Goal: Task Accomplishment & Management: Complete application form

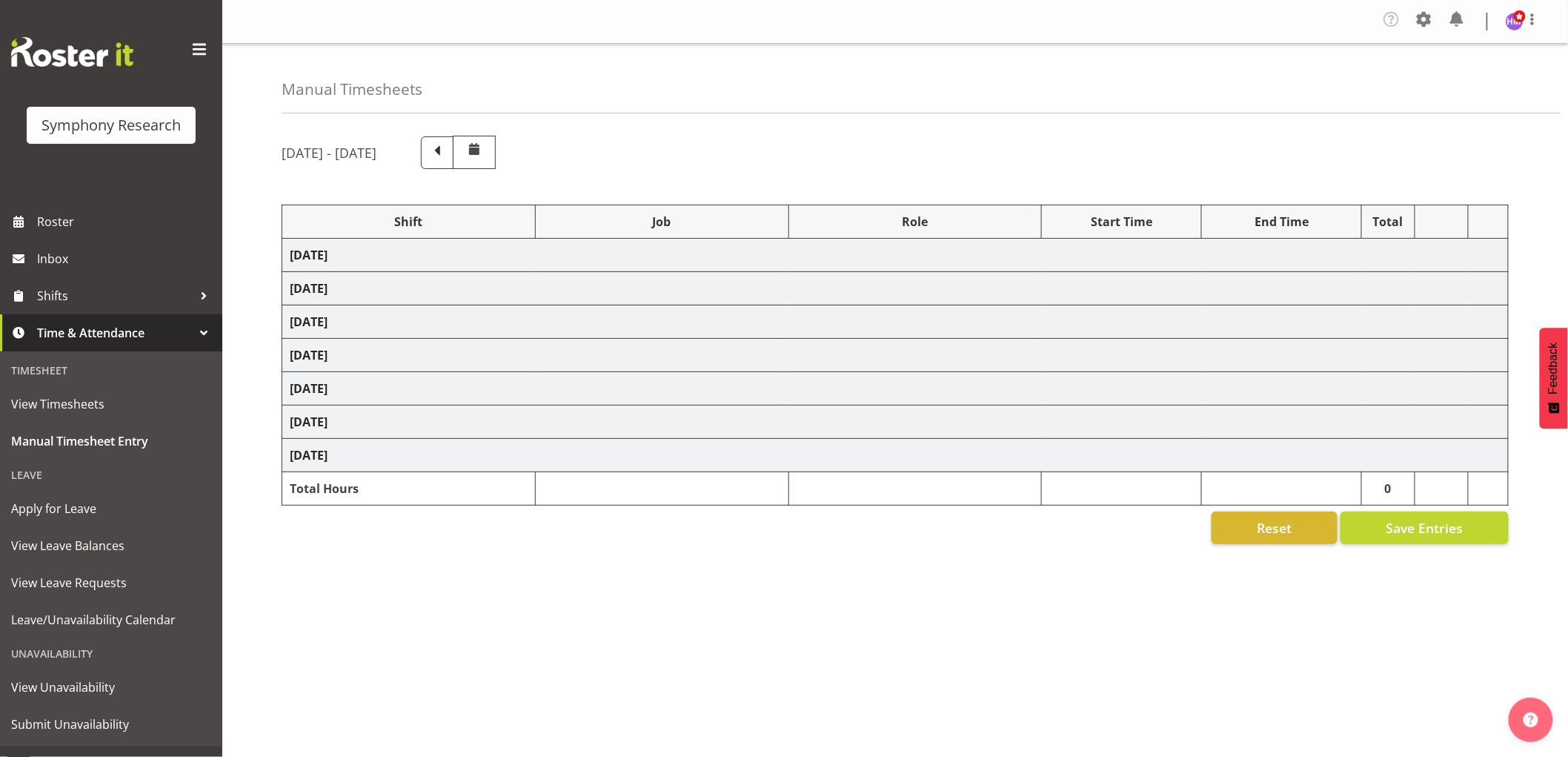
select select "1607"
select select "2379"
select select "1607"
select select "10549"
select select "1607"
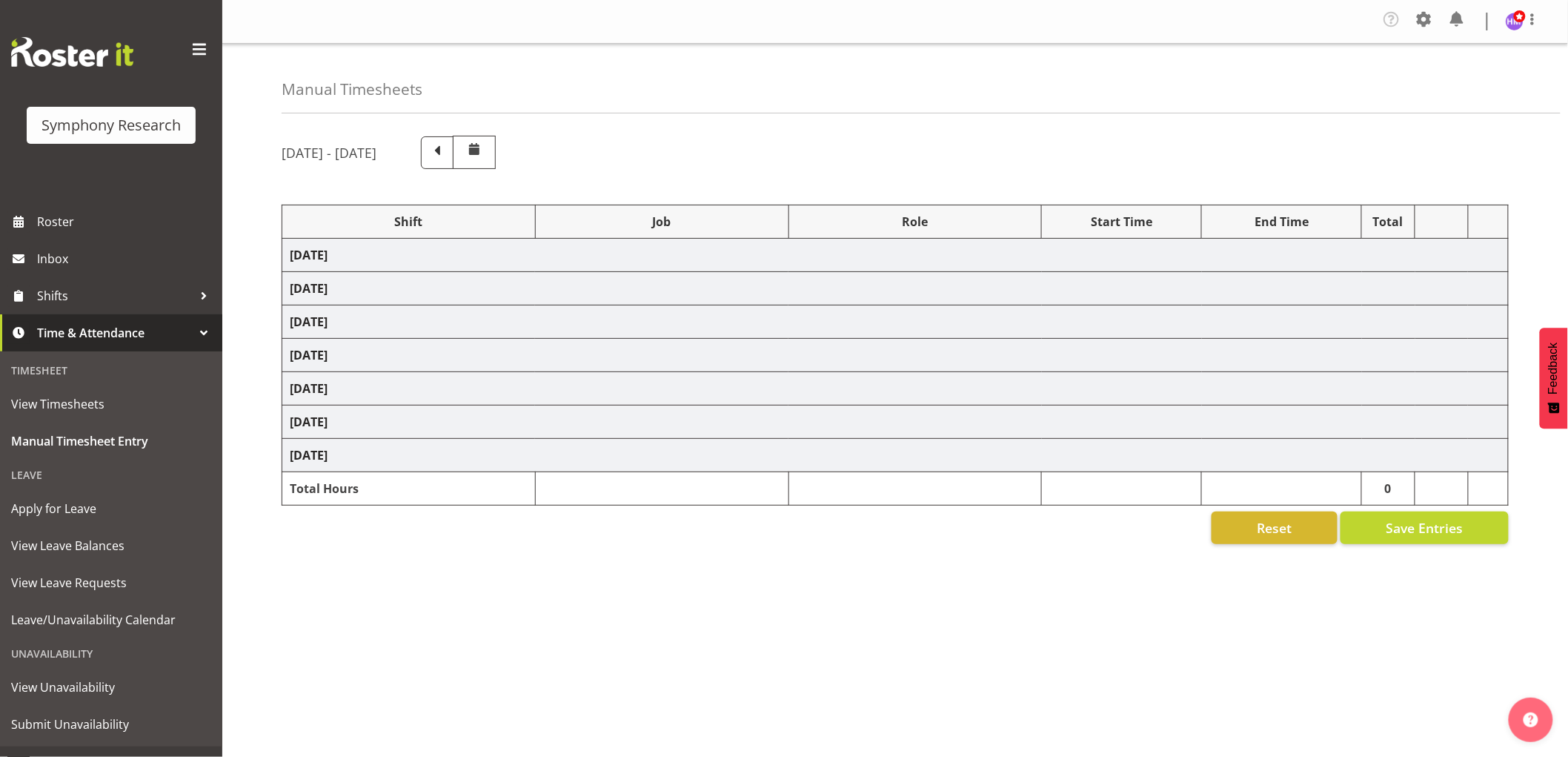
select select "9426"
select select "1607"
select select "9636"
select select "1607"
select select "10242"
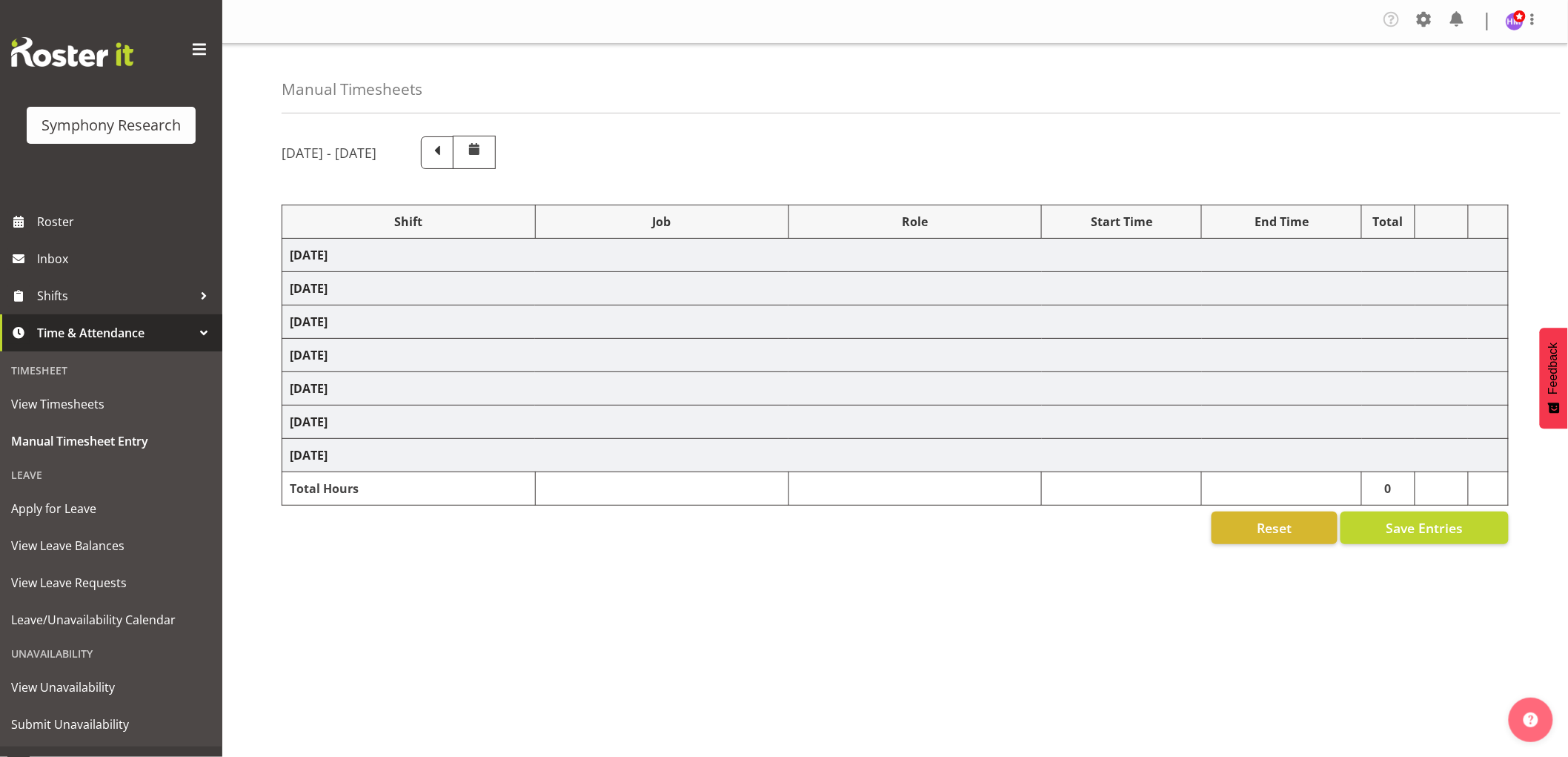
select select "1607"
select select "743"
select select "1607"
select select "743"
select select "1607"
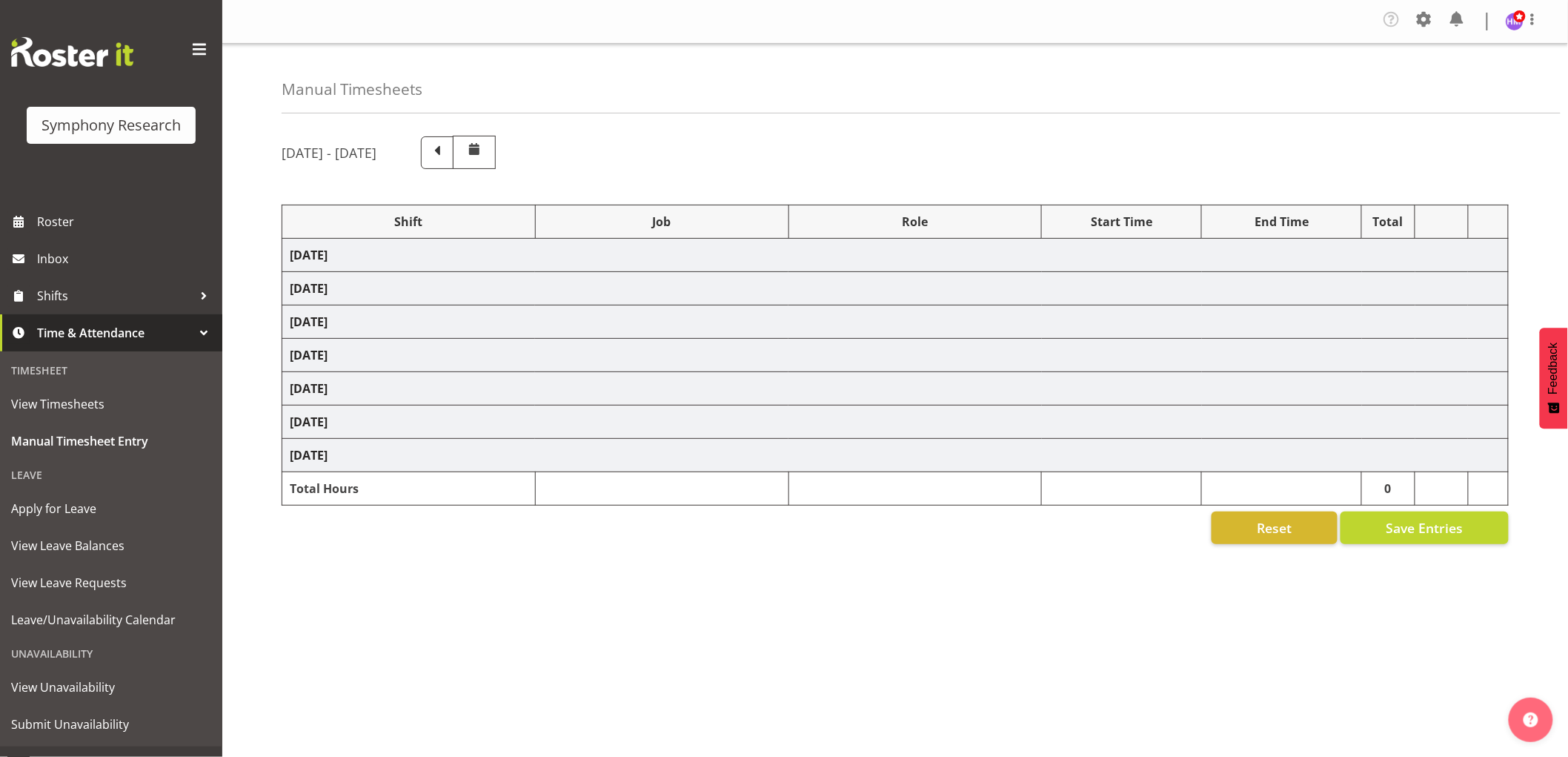
select select "757"
select select "1607"
select select "2379"
select select "1607"
select select "10242"
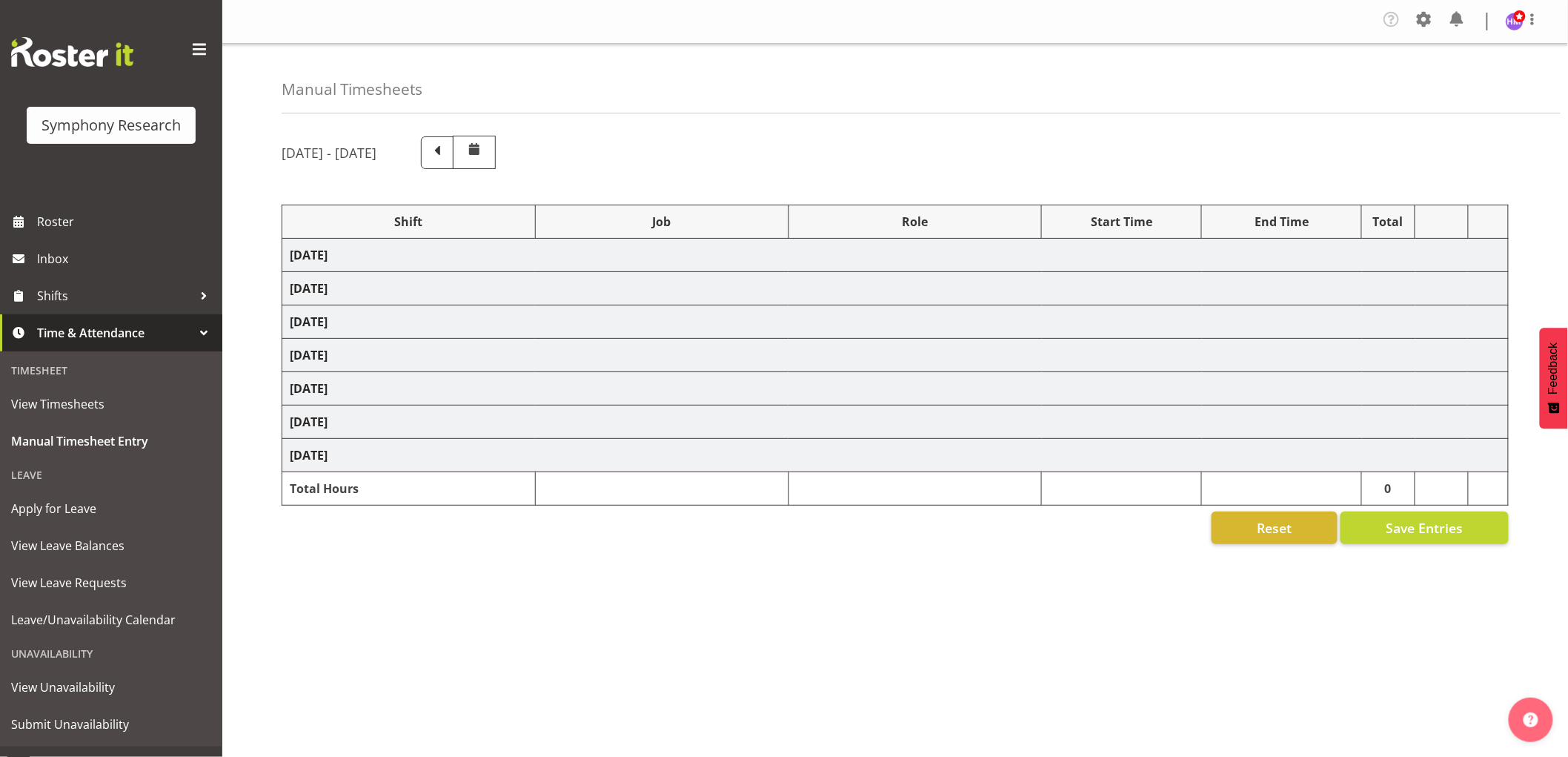
select select "1607"
select select "10536"
select select "1607"
select select "2379"
select select "1607"
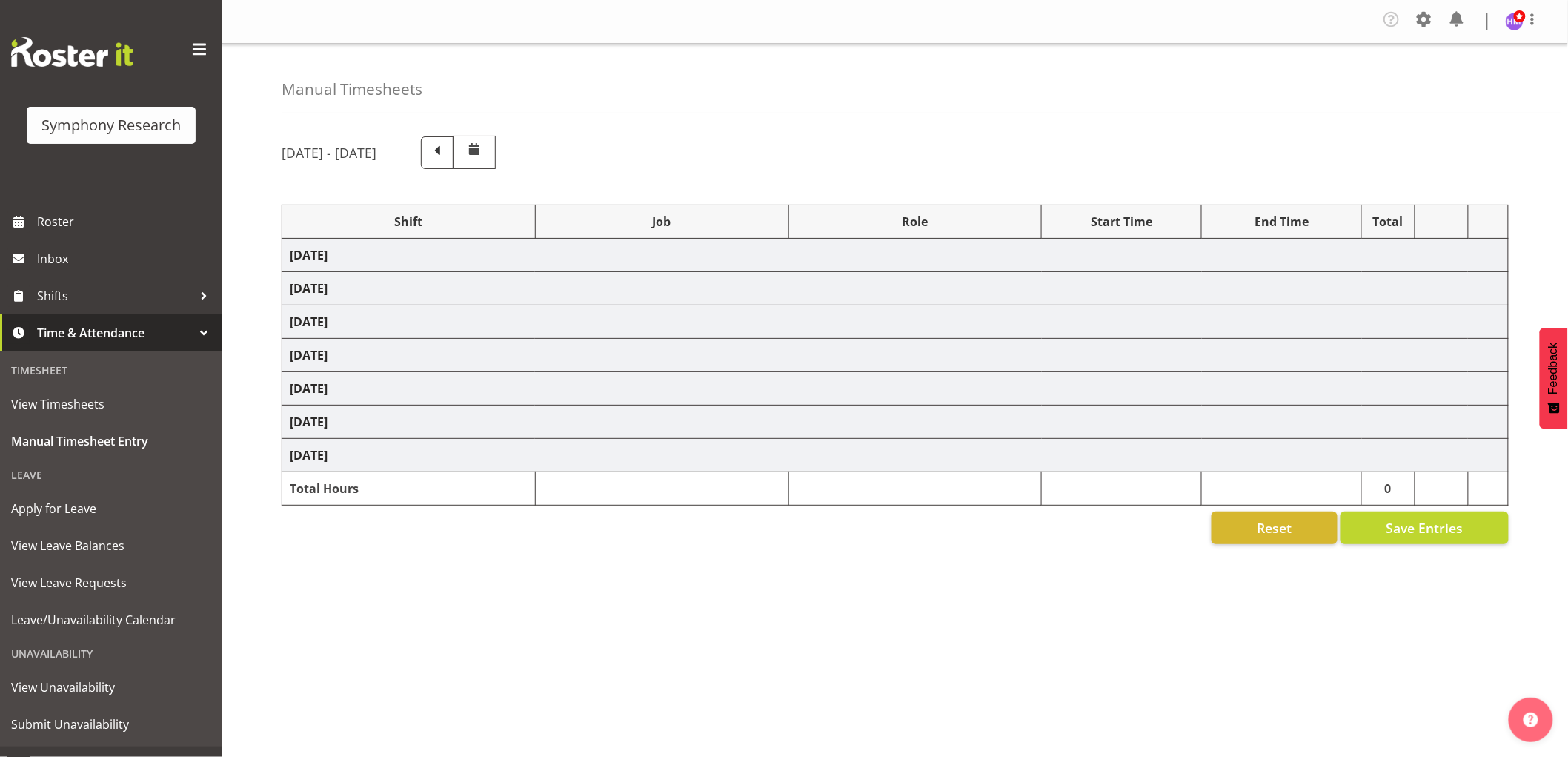
select select "7759"
select select "1607"
select select "7759"
select select "1607"
select select "9636"
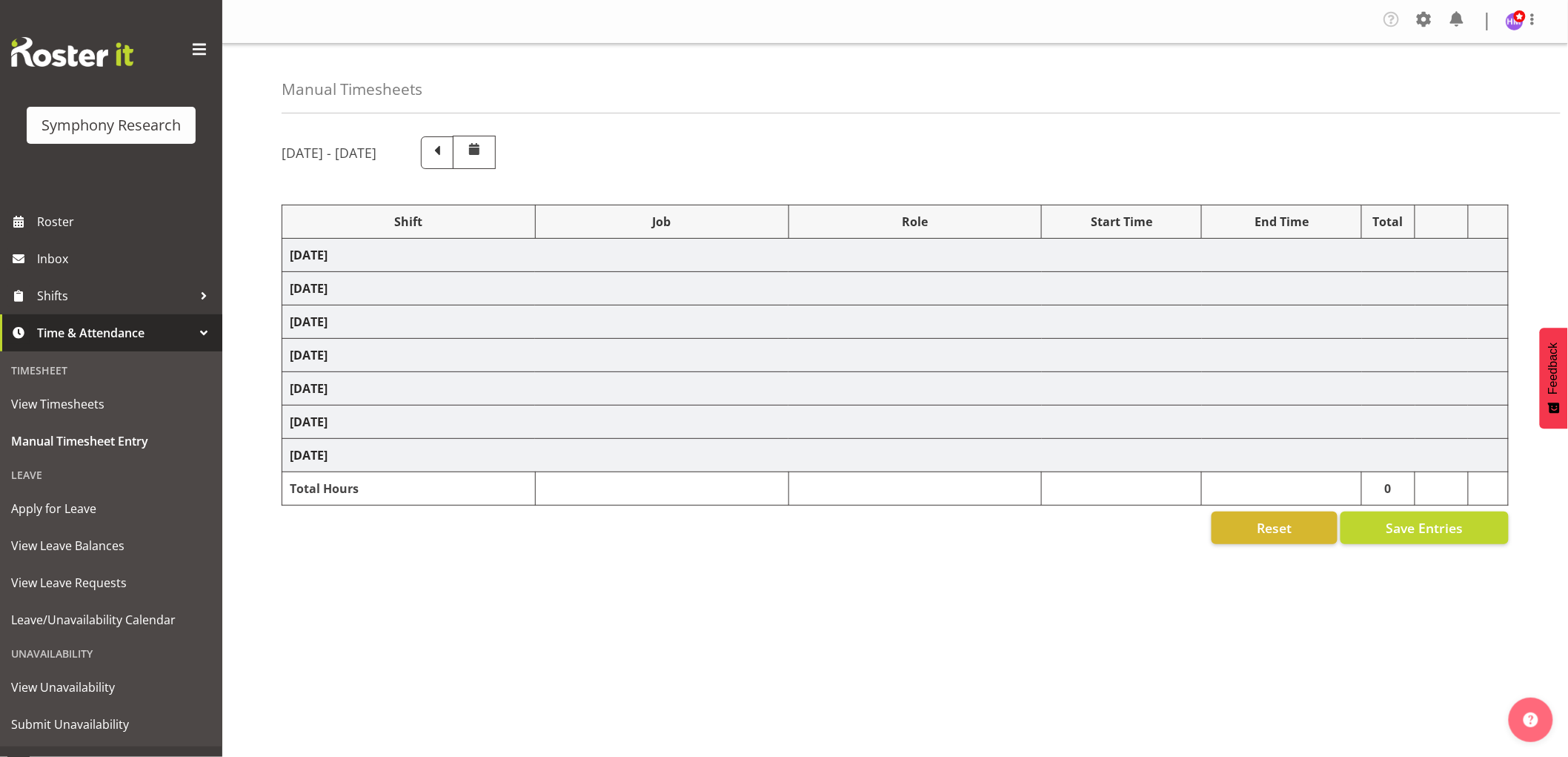
select select "1607"
select select "10499"
select select "1607"
select select "743"
select select "1607"
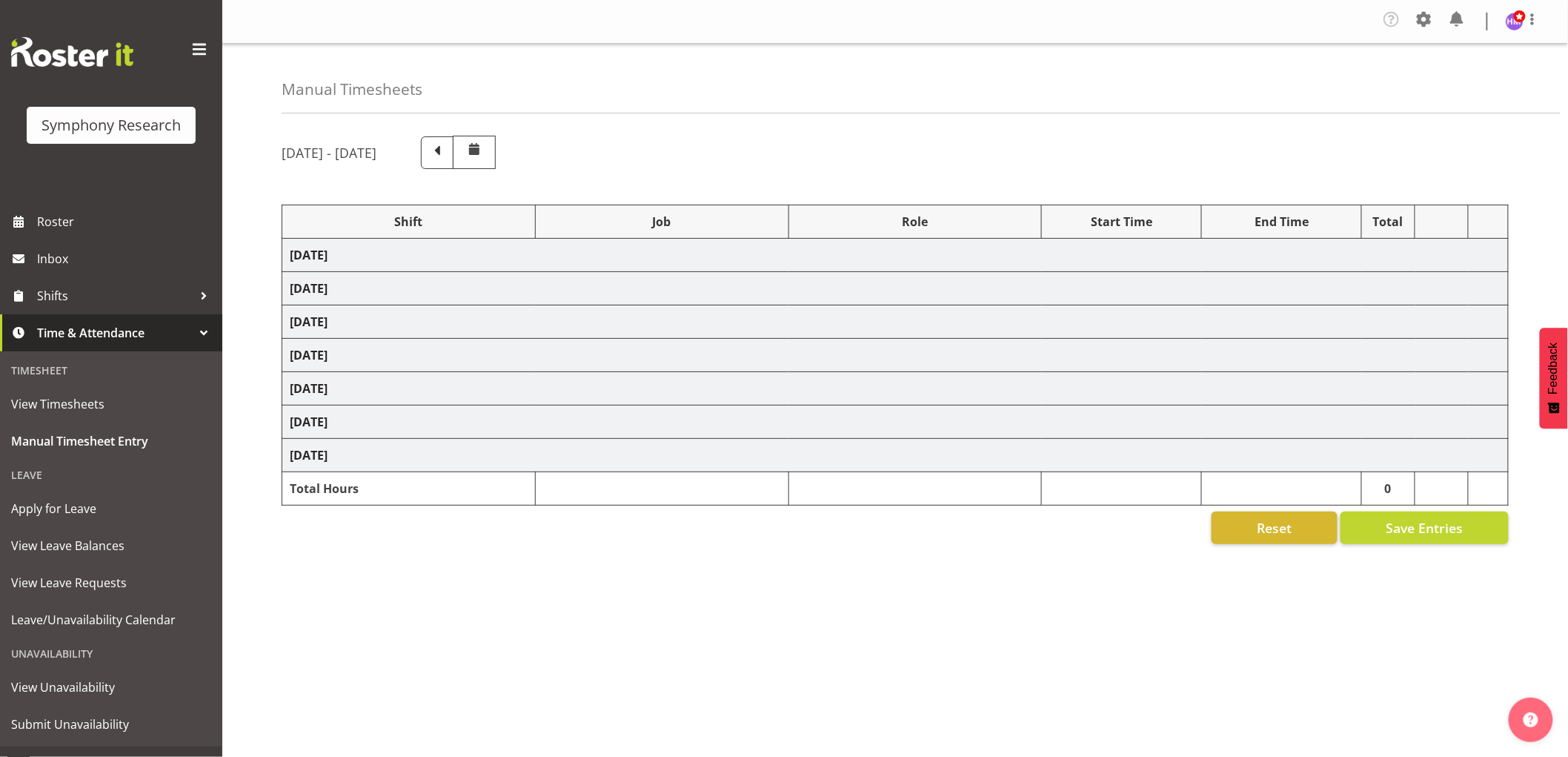
select select "2379"
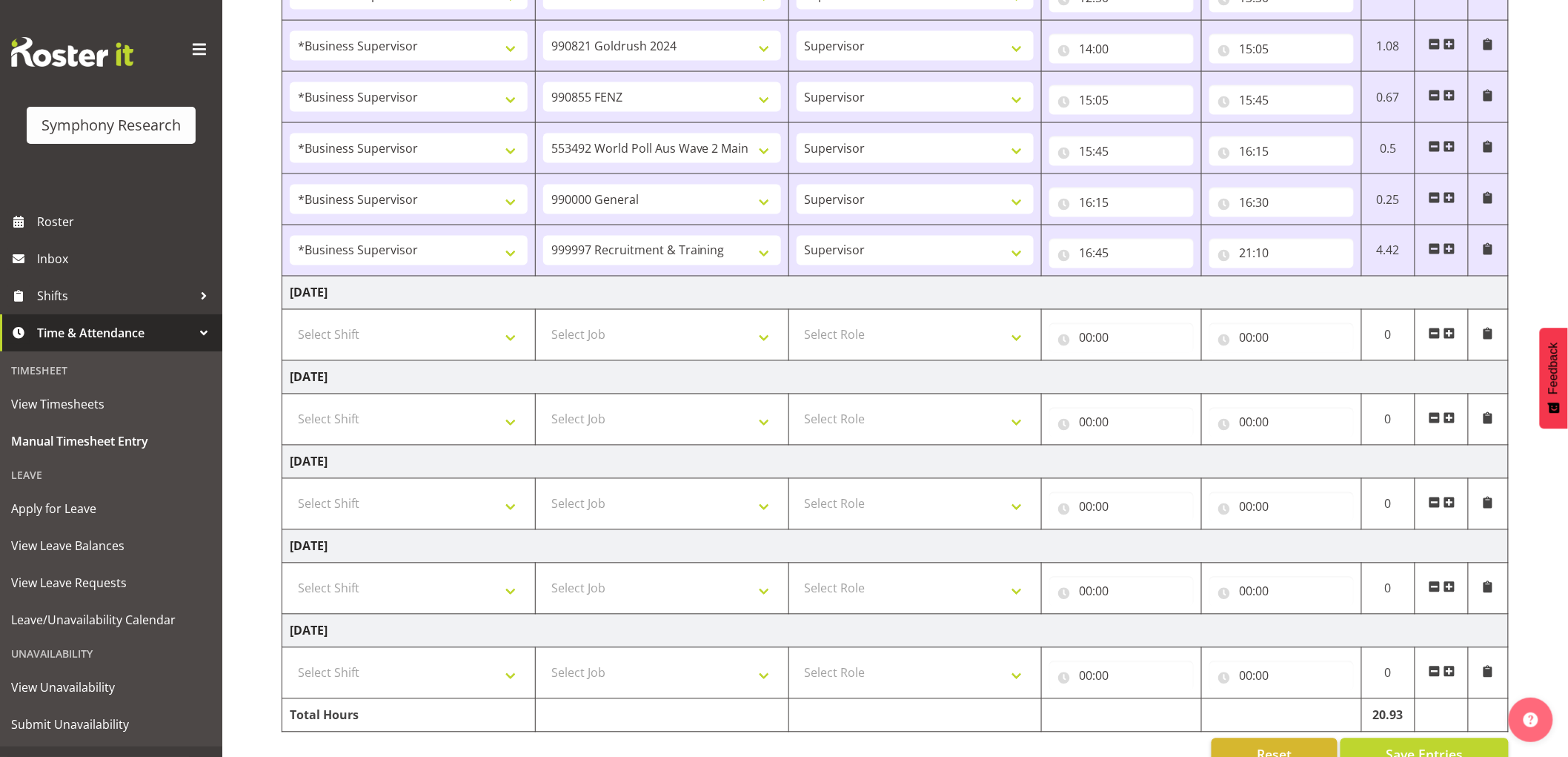
scroll to position [989, 0]
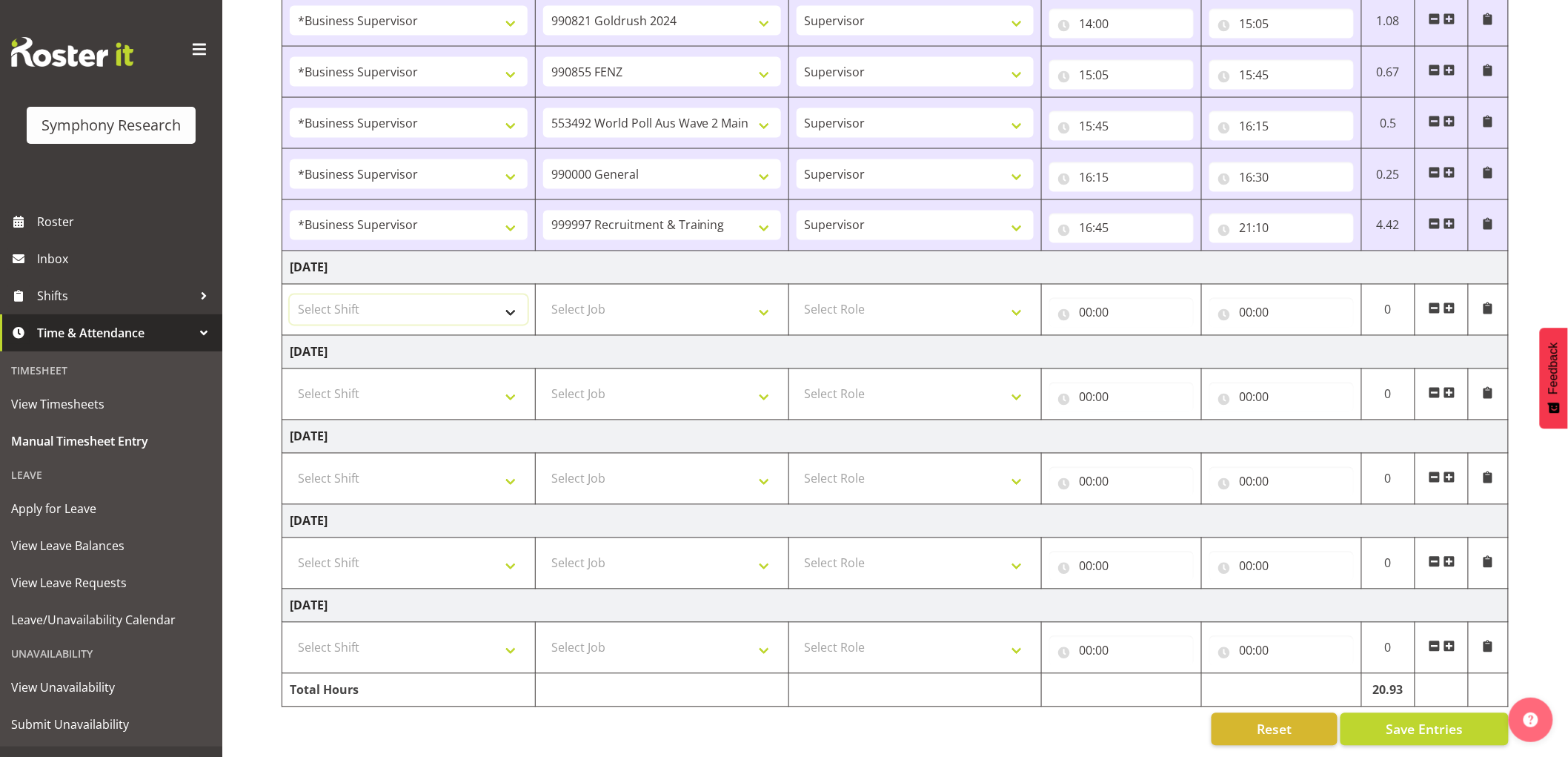
click at [409, 304] on select "Select Shift !!Weekend Residential (Roster IT Shift Label) *Business 9/10am ~ 4…" at bounding box center [409, 310] width 238 height 29
select select "1607"
click at [290, 296] on select "Select Shift !!Weekend Residential (Roster IT Shift Label) *Business 9/10am ~ 4…" at bounding box center [409, 310] width 238 height 29
click at [661, 299] on select "Select Job 550060 IF Admin 553492 World Poll Aus Wave 2 Main 2025 553493 World …" at bounding box center [662, 310] width 238 height 29
select select "743"
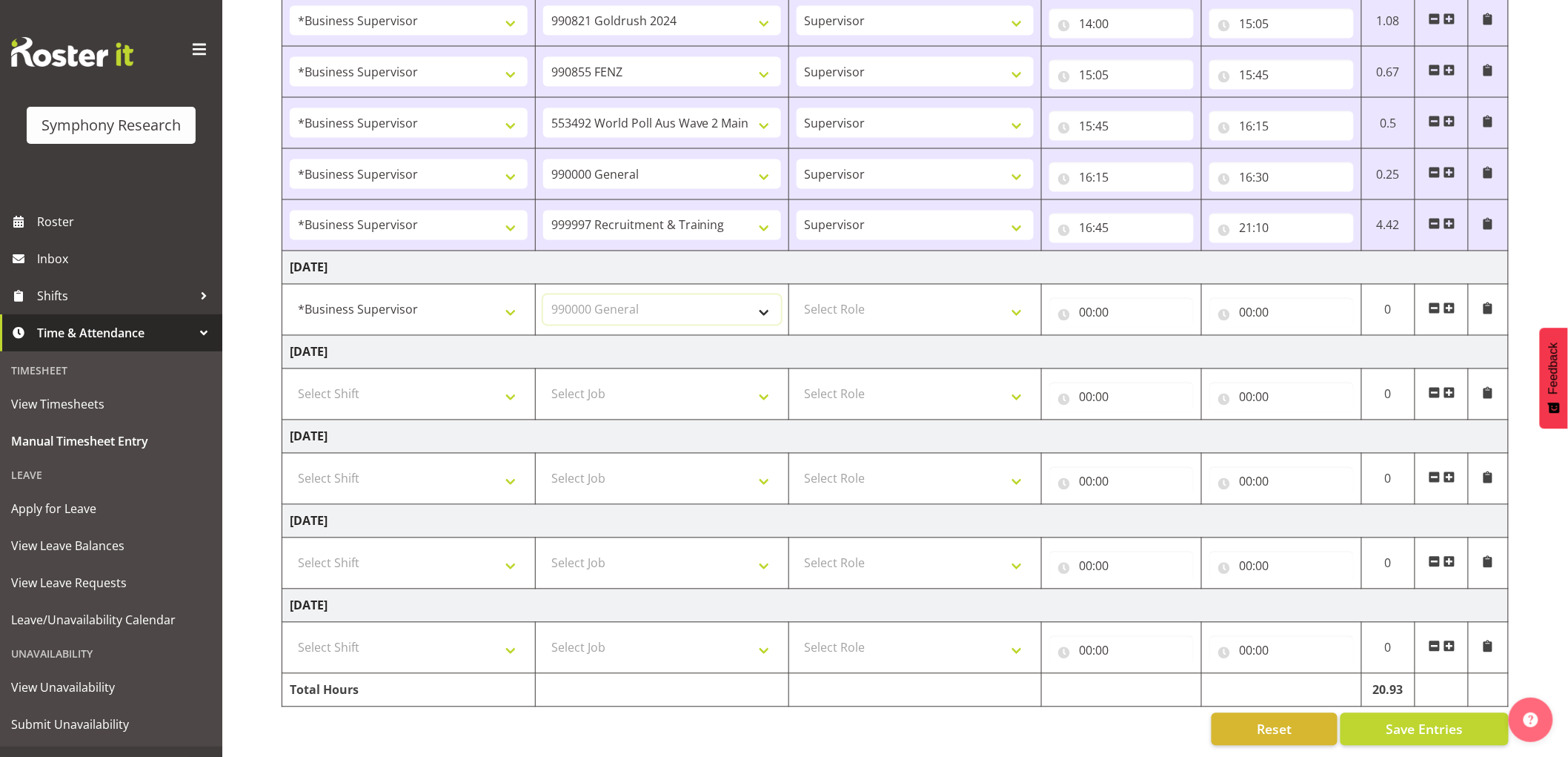
click at [543, 296] on select "Select Job 550060 IF Admin 553492 World Poll Aus Wave 2 Main 2025 553493 World …" at bounding box center [662, 310] width 238 height 29
click at [956, 296] on select "Select Role Supervisor Interviewing Briefing" at bounding box center [915, 310] width 238 height 29
select select "45"
click at [796, 296] on select "Select Role Supervisor Interviewing Briefing" at bounding box center [915, 310] width 238 height 29
click at [1085, 302] on input "00:00" at bounding box center [1121, 312] width 145 height 29
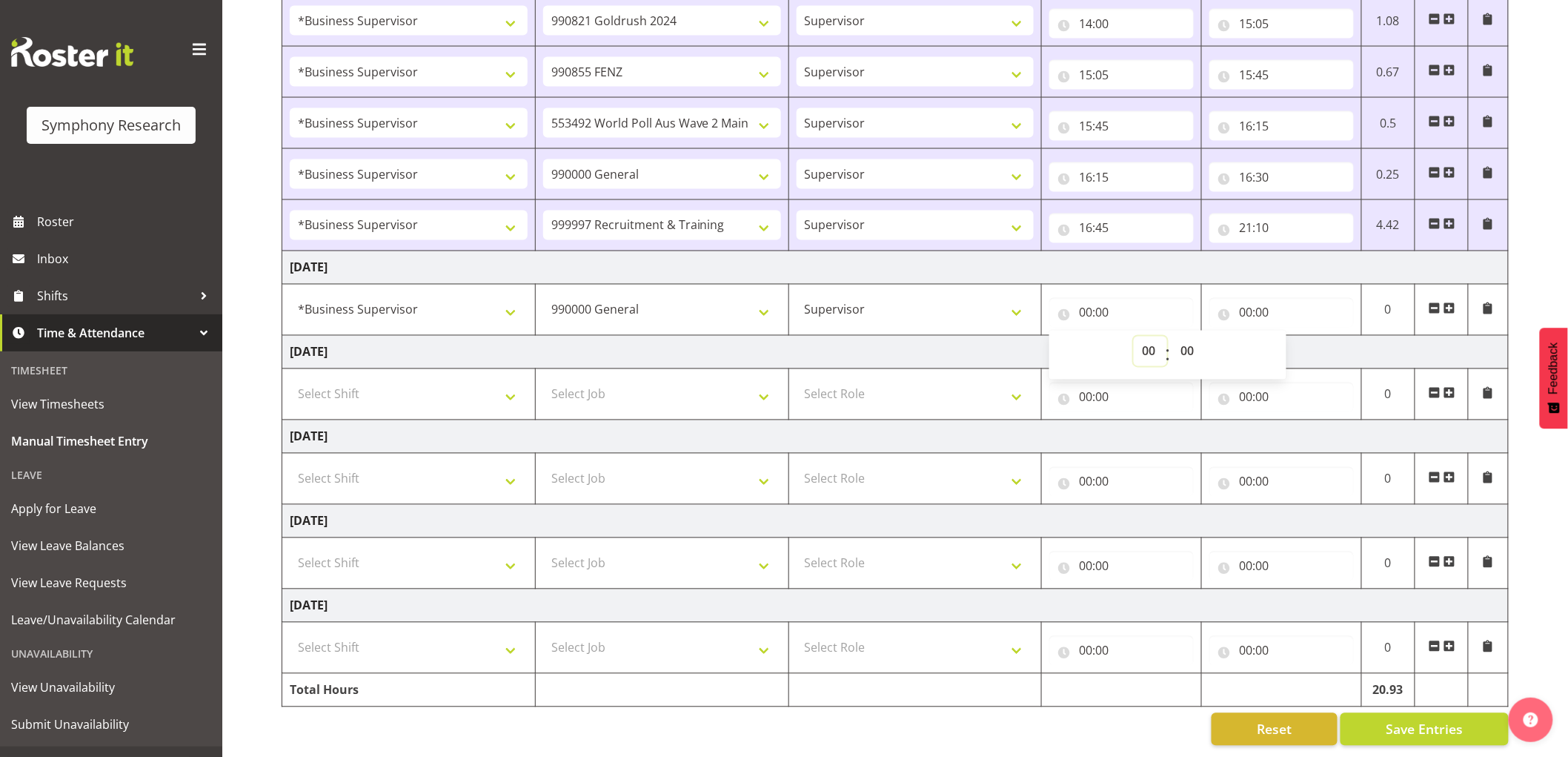
drag, startPoint x: 1147, startPoint y: 350, endPoint x: 1160, endPoint y: 350, distance: 13.0
click at [1156, 347] on select "00 01 02 03 04 05 06 07 08 09 10 11 12 13 14 15 16 17 18 19 20 21 22 23" at bounding box center [1150, 351] width 34 height 29
select select "8"
click at [1133, 336] on select "00 01 02 03 04 05 06 07 08 09 10 11 12 13 14 15 16 17 18 19 20 21 22 23" at bounding box center [1150, 351] width 34 height 29
type input "08:00"
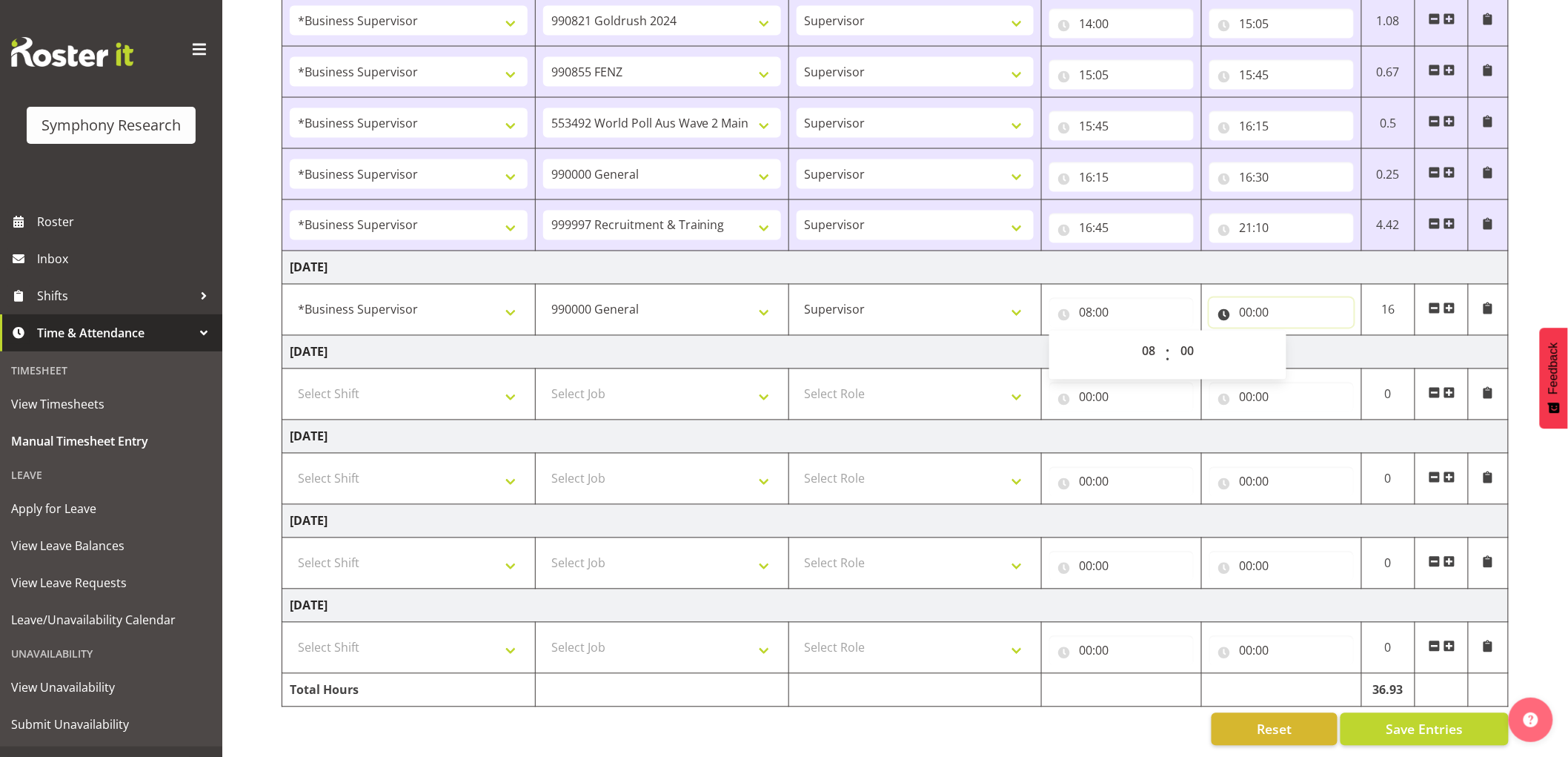
click at [1232, 309] on input "00:00" at bounding box center [1282, 312] width 145 height 29
click at [1319, 342] on select "00 01 02 03 04 05 06 07 08 09 10 11 12 13 14 15 16 17 18 19 20 21 22 23" at bounding box center [1311, 351] width 34 height 29
select select "9"
click at [1294, 336] on select "00 01 02 03 04 05 06 07 08 09 10 11 12 13 14 15 16 17 18 19 20 21 22 23" at bounding box center [1311, 351] width 34 height 29
type input "09:00"
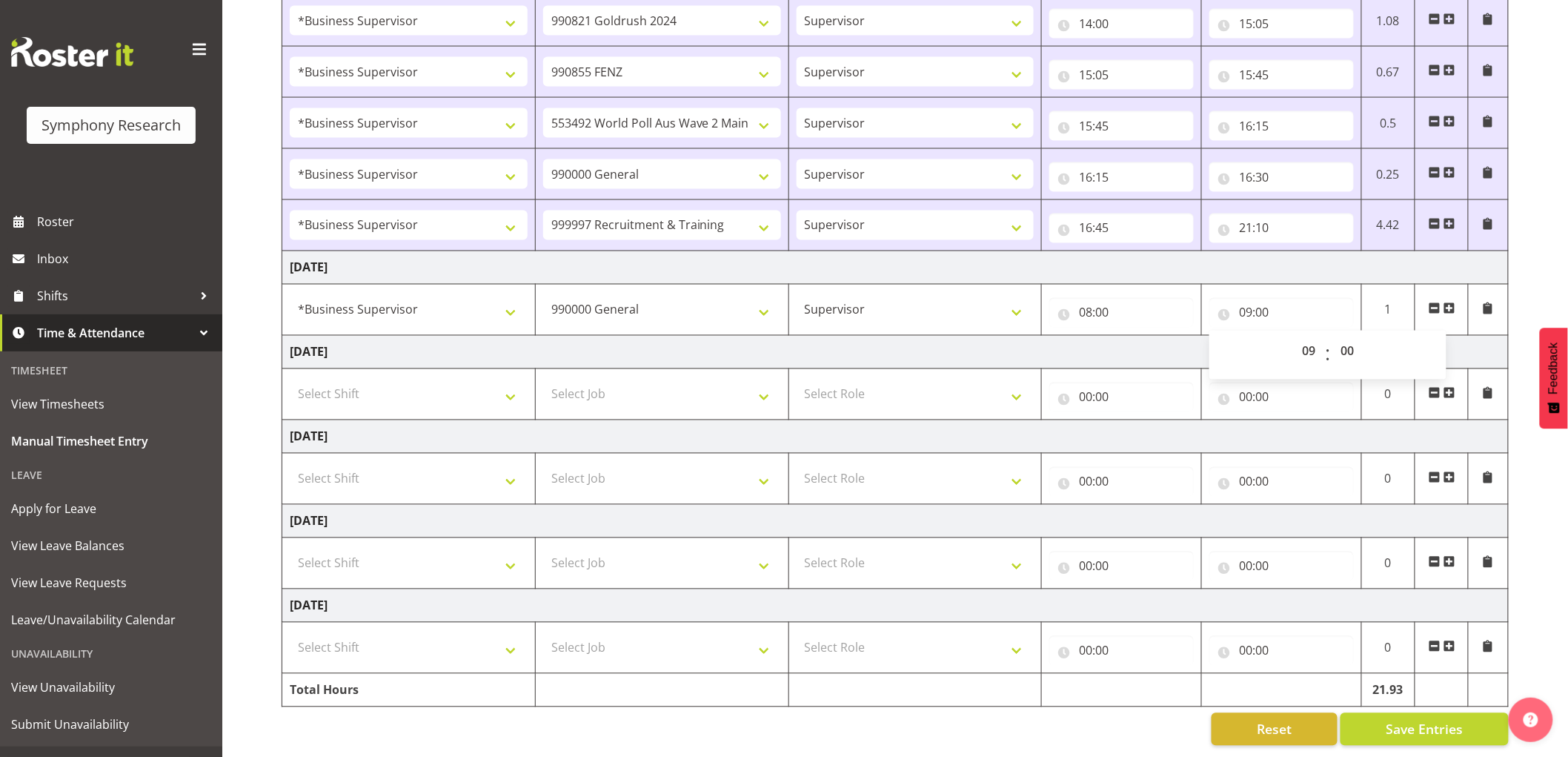
click at [1453, 303] on span at bounding box center [1449, 308] width 12 height 12
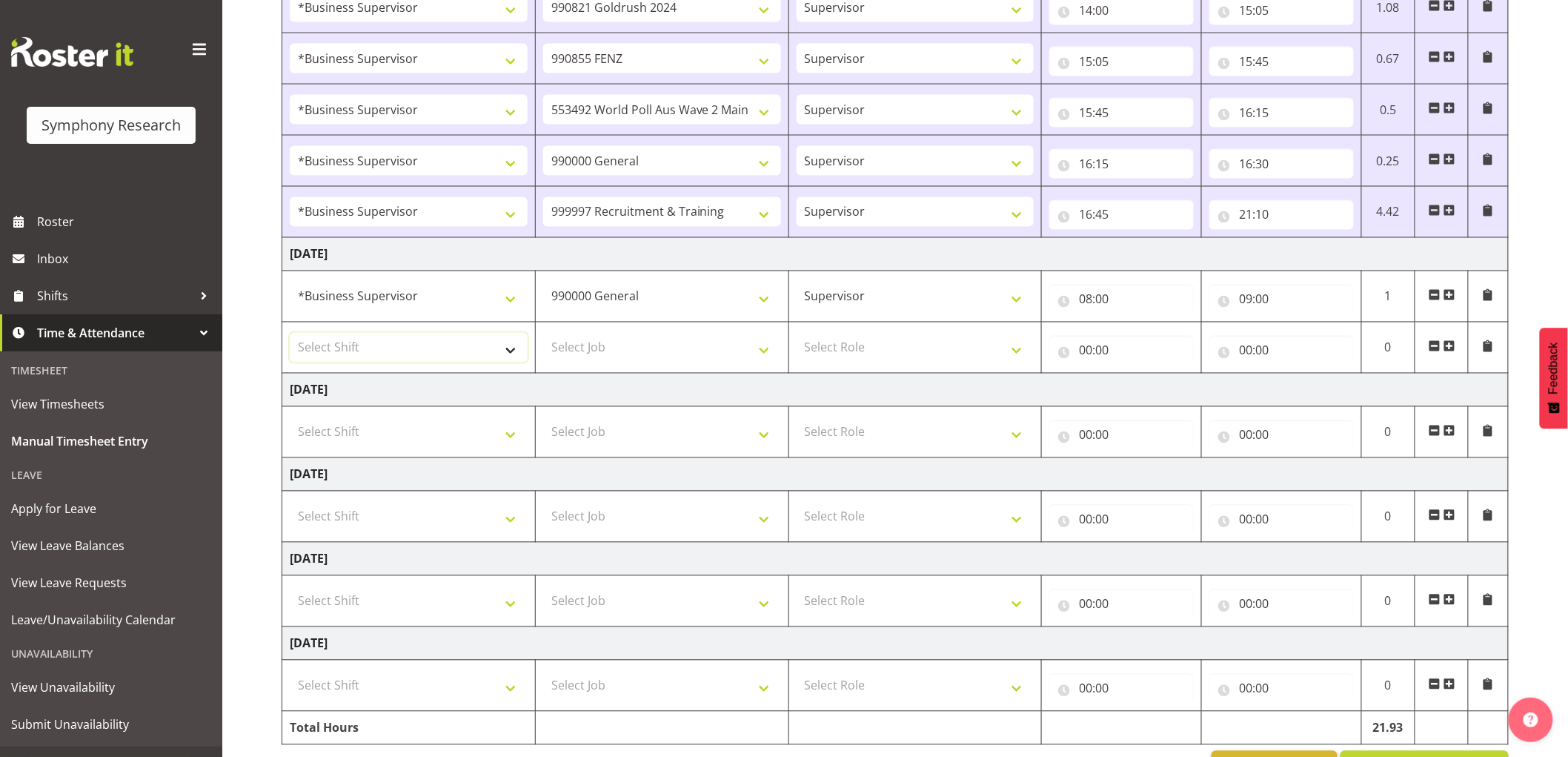
click at [347, 361] on select "Select Shift !!Weekend Residential (Roster IT Shift Label) *Business 9/10am ~ 4…" at bounding box center [409, 347] width 238 height 29
select select "1607"
click at [290, 335] on select "Select Shift !!Weekend Residential (Roster IT Shift Label) *Business 9/10am ~ 4…" at bounding box center [409, 347] width 238 height 29
click at [650, 350] on select "Select Job 550060 IF Admin 553492 World Poll Aus Wave 2 Main 2025 553493 World …" at bounding box center [662, 347] width 238 height 29
select select "10549"
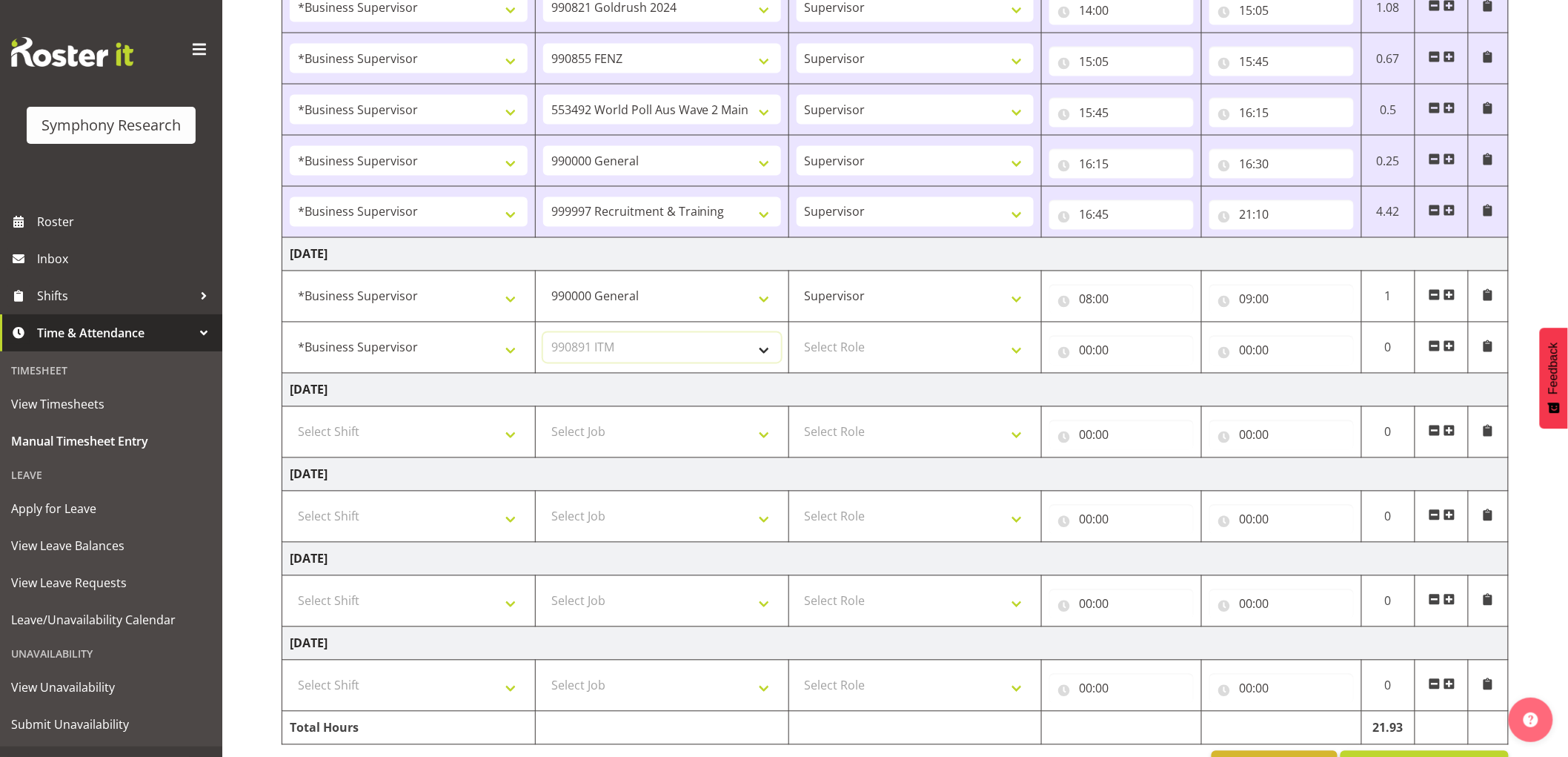
click at [543, 335] on select "Select Job 550060 IF Admin 553492 World Poll Aus Wave 2 Main 2025 553493 World …" at bounding box center [662, 347] width 238 height 29
drag, startPoint x: 920, startPoint y: 375, endPoint x: 913, endPoint y: 358, distance: 18.4
drag, startPoint x: 907, startPoint y: 345, endPoint x: 907, endPoint y: 361, distance: 16.0
click at [907, 350] on select "Select Role Supervisor Interviewing Briefing" at bounding box center [915, 347] width 238 height 29
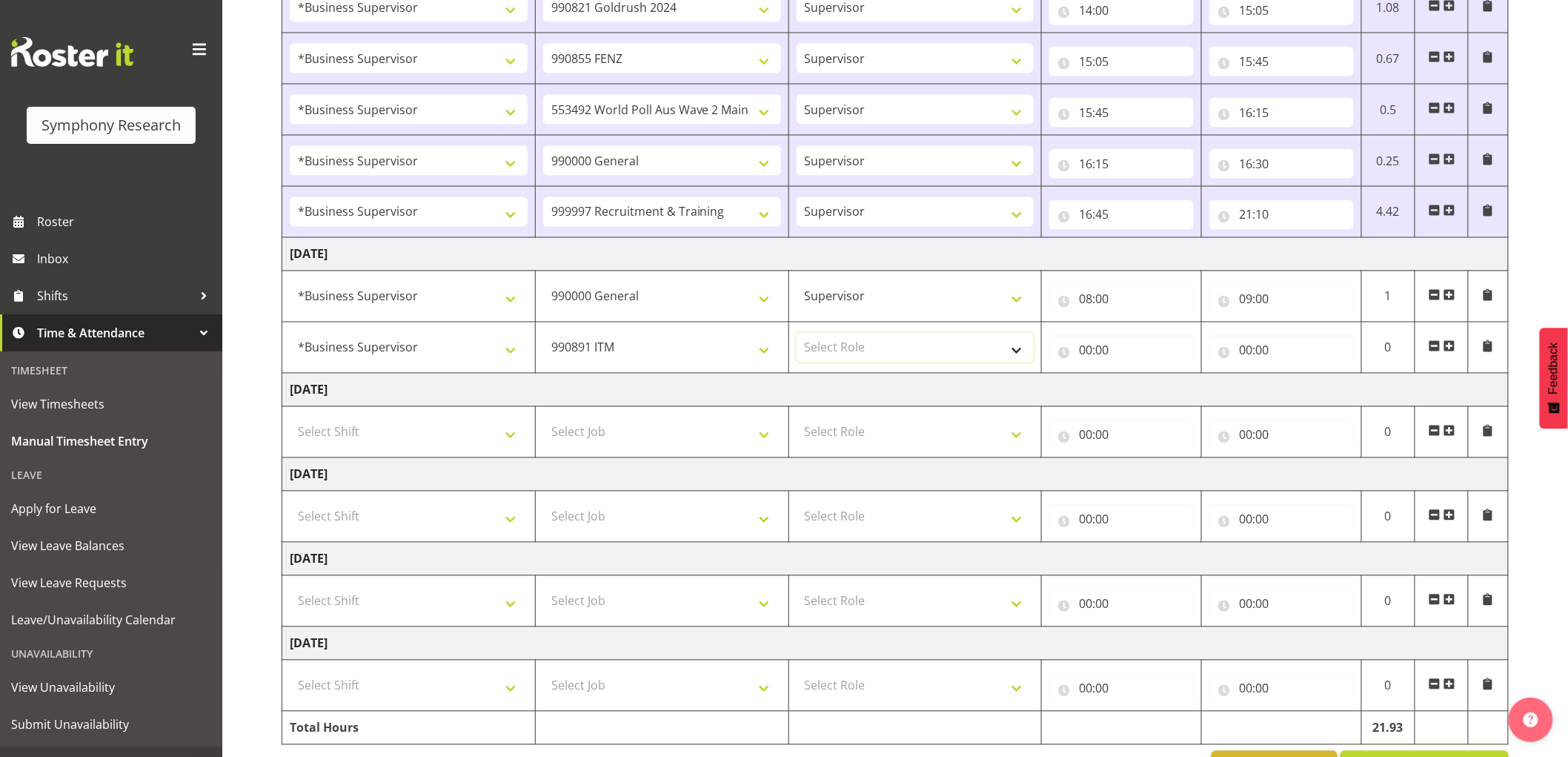
select select "45"
click at [796, 335] on select "Select Role Supervisor Interviewing Briefing" at bounding box center [915, 347] width 238 height 29
click at [1092, 343] on input "00:00" at bounding box center [1121, 350] width 145 height 29
drag, startPoint x: 1147, startPoint y: 390, endPoint x: 1078, endPoint y: 426, distance: 77.8
click at [1147, 394] on select "00 01 02 03 04 05 06 07 08 09 10 11 12 13 14 15 16 17 18 19 20 21 22 23" at bounding box center [1150, 389] width 34 height 29
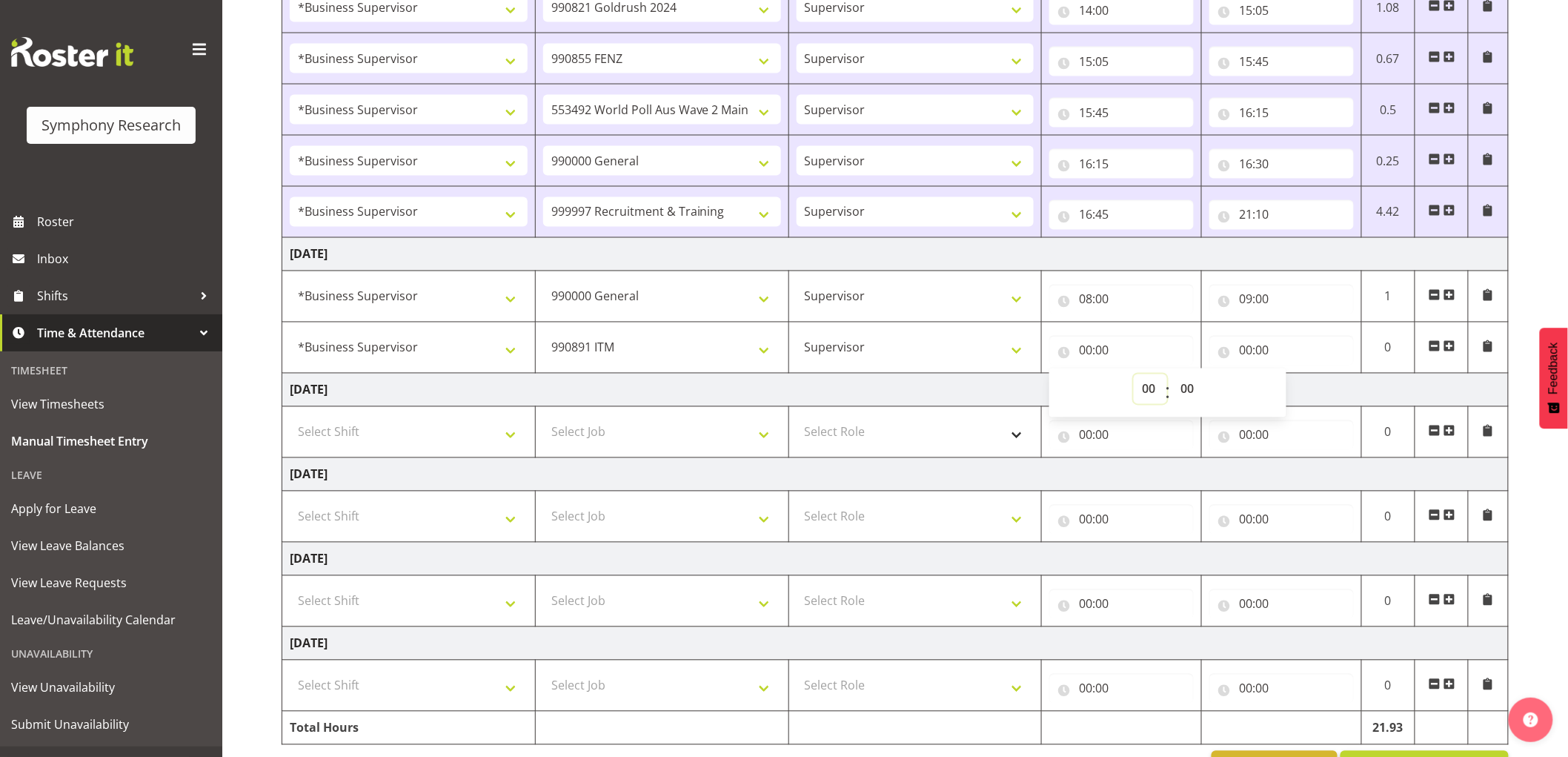
select select "9"
click at [1133, 376] on select "00 01 02 03 04 05 06 07 08 09 10 11 12 13 14 15 16 17 18 19 20 21 22 23" at bounding box center [1150, 389] width 34 height 29
type input "09:00"
click at [1256, 351] on input "00:00" at bounding box center [1282, 350] width 145 height 29
click at [1306, 404] on select "00 01 02 03 04 05 06 07 08 09 10 11 12 13 14 15 16 17 18 19 20 21 22 23" at bounding box center [1311, 389] width 34 height 29
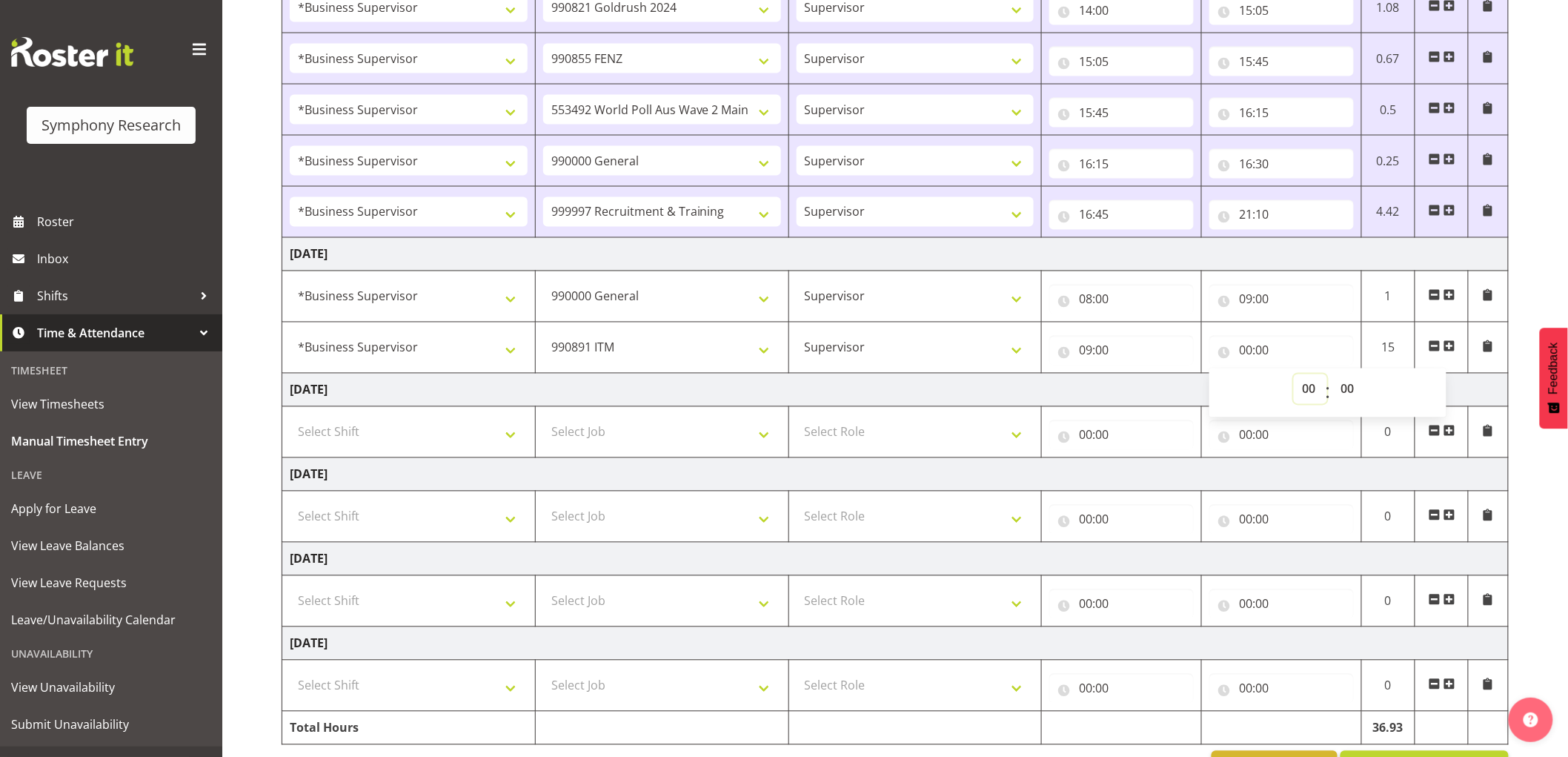
select select "10"
click at [1294, 376] on select "00 01 02 03 04 05 06 07 08 09 10 11 12 13 14 15 16 17 18 19 20 21 22 23" at bounding box center [1311, 389] width 34 height 29
type input "10:00"
click at [1451, 351] on span at bounding box center [1449, 345] width 12 height 12
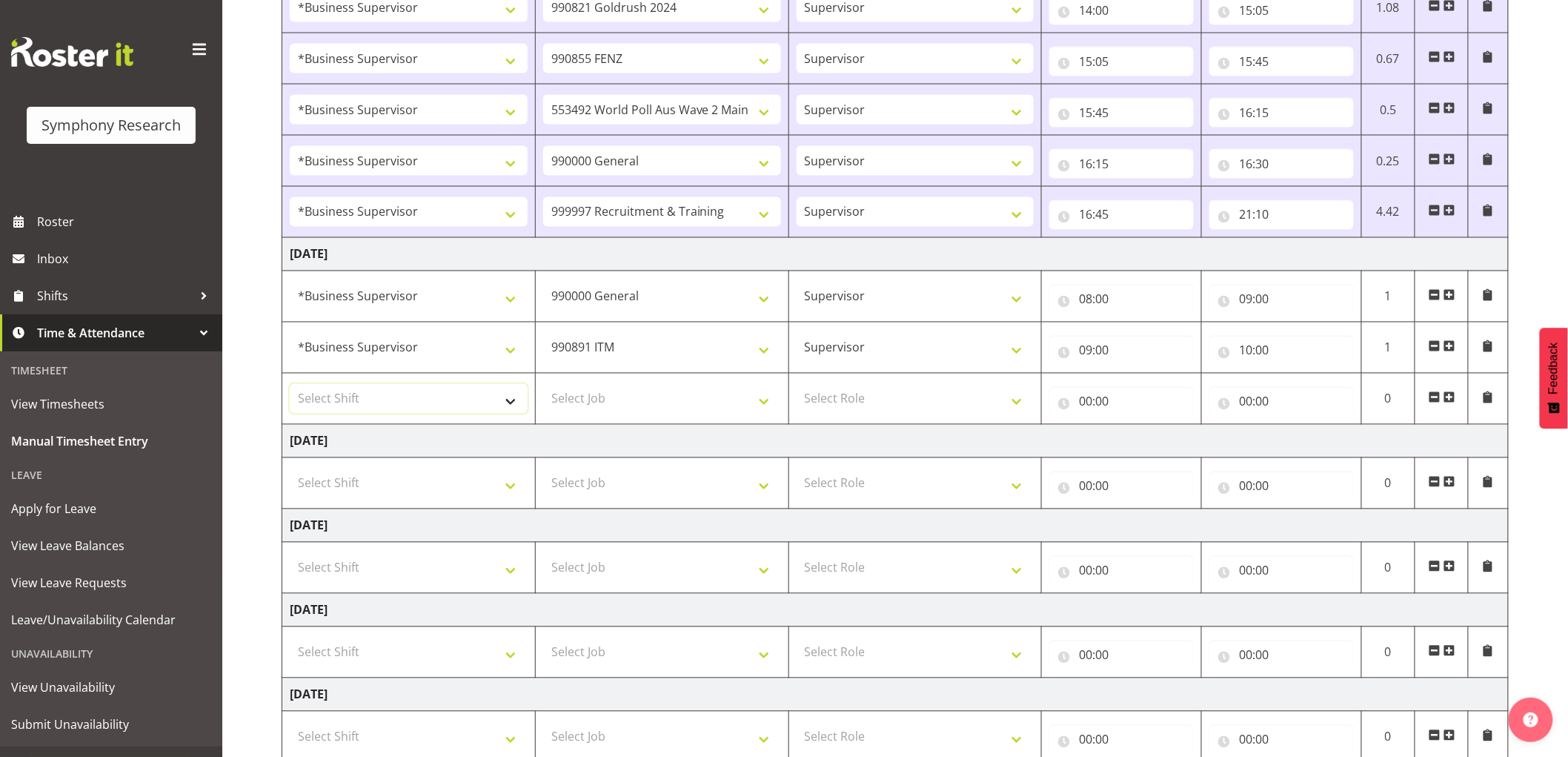
click at [404, 412] on select "Select Shift !!Weekend Residential (Roster IT Shift Label) *Business 9/10am ~ 4…" at bounding box center [409, 398] width 238 height 29
select select "1607"
click at [290, 386] on select "Select Shift !!Weekend Residential (Roster IT Shift Label) *Business 9/10am ~ 4…" at bounding box center [409, 398] width 238 height 29
click at [623, 390] on select "Select Job 550060 IF Admin 553492 World Poll Aus Wave 2 Main 2025 553493 World …" at bounding box center [662, 398] width 238 height 29
select select "9636"
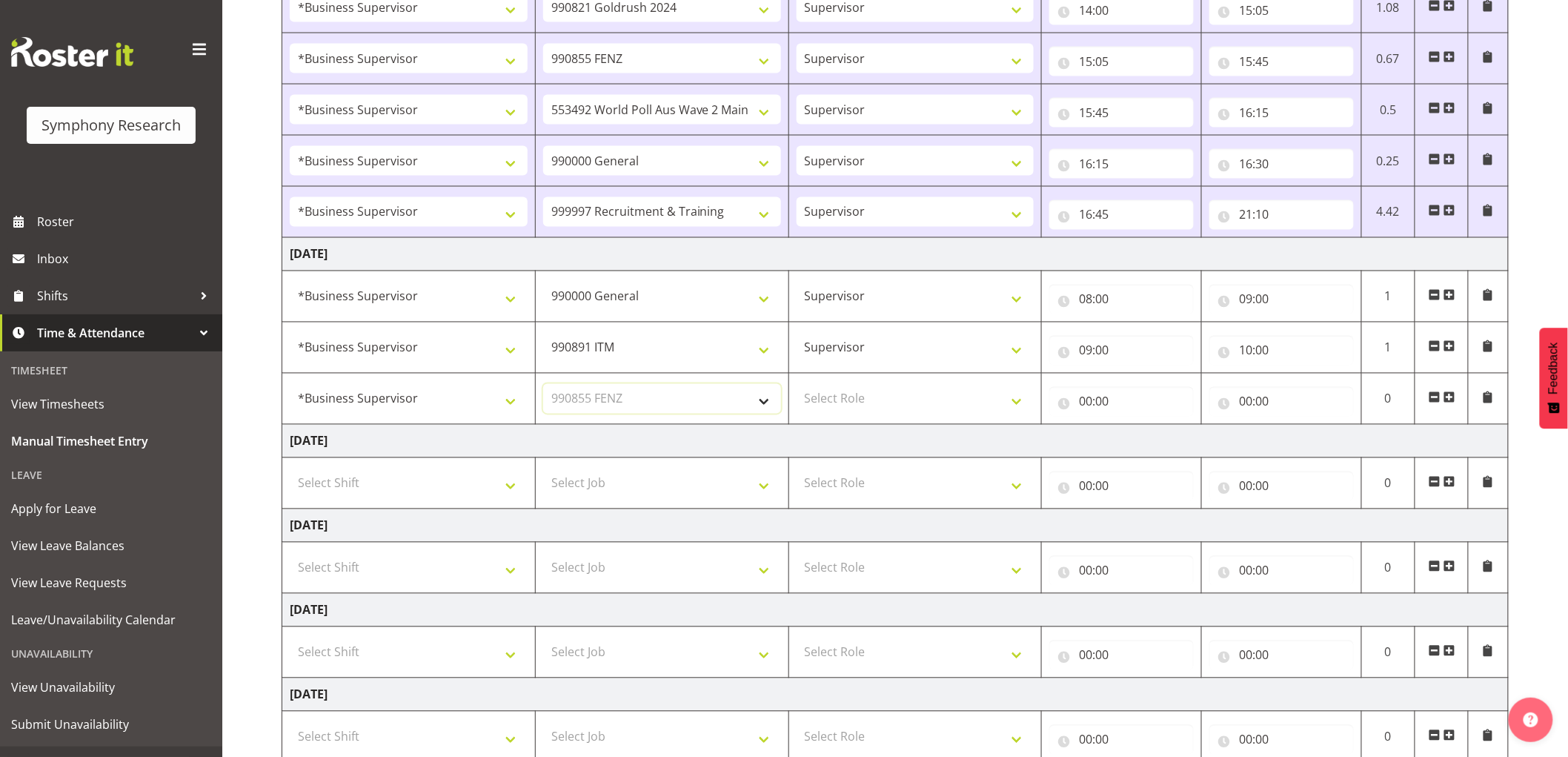
click at [543, 386] on select "Select Job 550060 IF Admin 553492 World Poll Aus Wave 2 Main 2025 553493 World …" at bounding box center [662, 398] width 238 height 29
drag, startPoint x: 868, startPoint y: 404, endPoint x: 868, endPoint y: 415, distance: 11.0
click at [868, 406] on select "Select Role Supervisor Interviewing Briefing" at bounding box center [915, 398] width 238 height 29
select select "45"
click at [796, 386] on select "Select Role Supervisor Interviewing Briefing" at bounding box center [915, 398] width 238 height 29
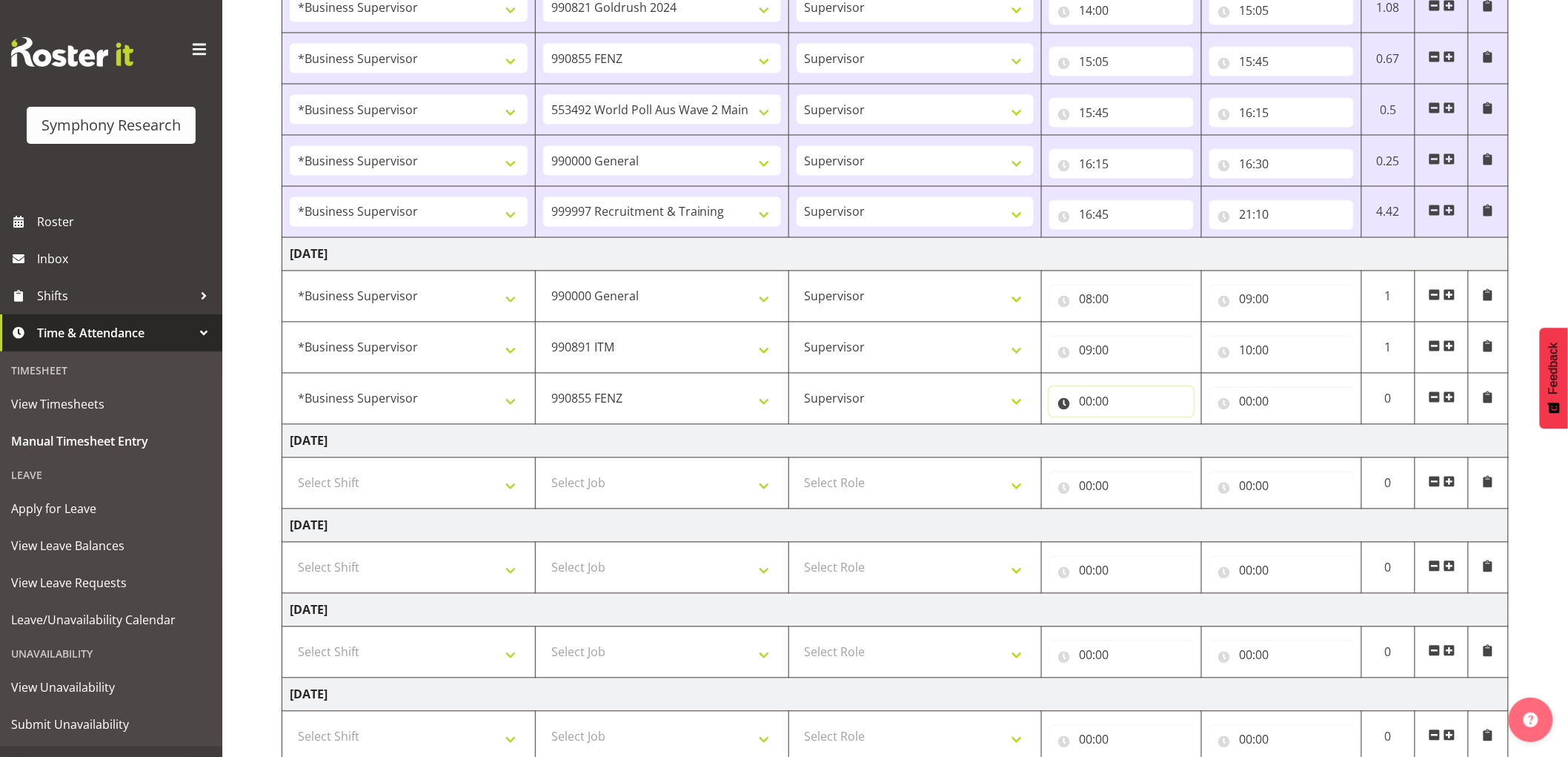
drag, startPoint x: 1113, startPoint y: 406, endPoint x: 1143, endPoint y: 438, distance: 43.9
click at [1114, 411] on input "00:00" at bounding box center [1121, 401] width 145 height 29
drag, startPoint x: 1160, startPoint y: 447, endPoint x: 1159, endPoint y: 461, distance: 14.0
click at [1160, 447] on select "00 01 02 03 04 05 06 07 08 09 10 11 12 13 14 15 16 17 18 19 20 21 22 23" at bounding box center [1150, 440] width 34 height 29
select select "10"
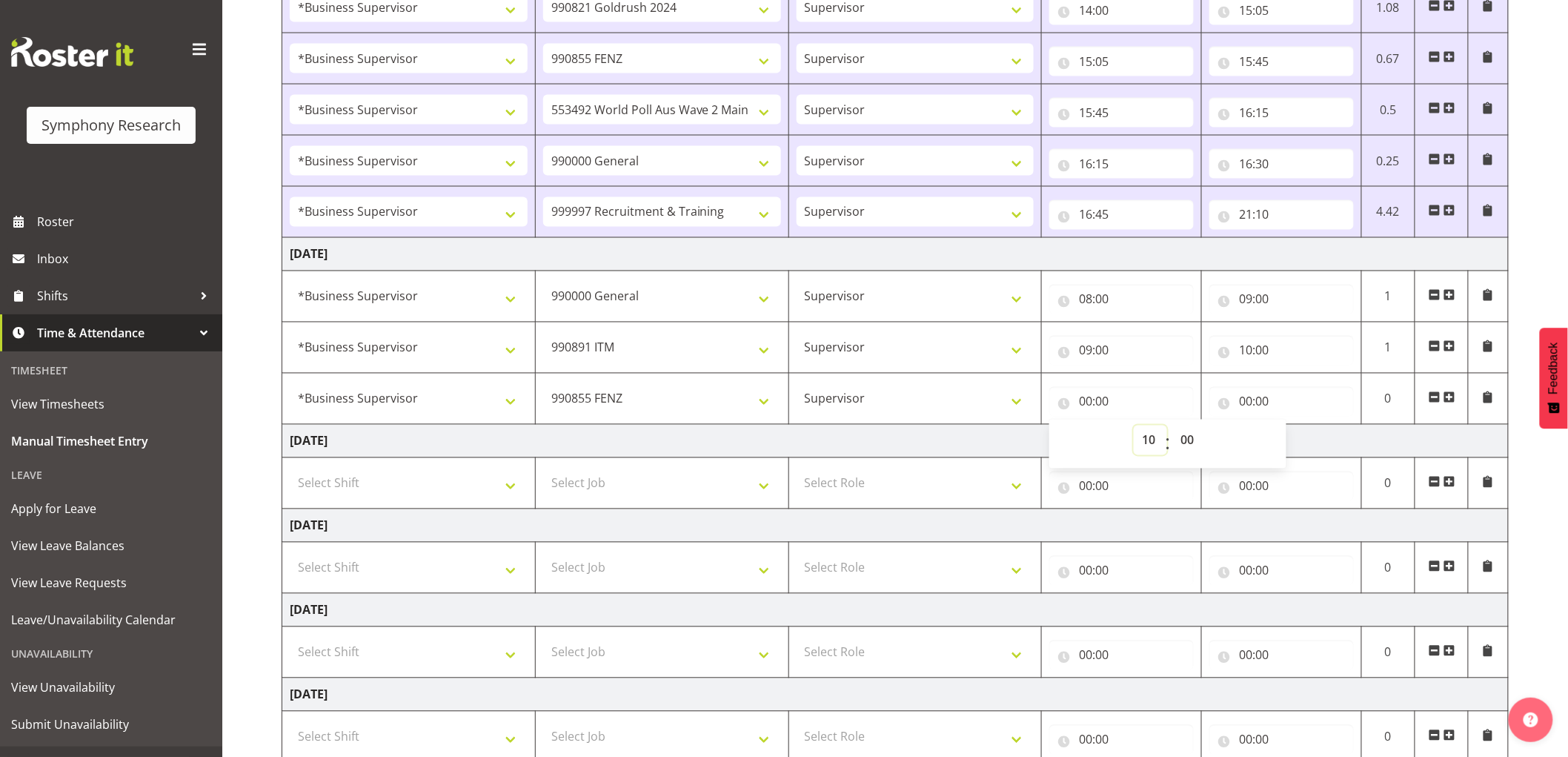
click at [1133, 428] on select "00 01 02 03 04 05 06 07 08 09 10 11 12 13 14 15 16 17 18 19 20 21 22 23" at bounding box center [1150, 440] width 34 height 29
type input "10:00"
click at [1268, 403] on input "00:00" at bounding box center [1282, 401] width 145 height 29
drag, startPoint x: 1308, startPoint y: 453, endPoint x: 1233, endPoint y: 465, distance: 76.0
click at [1308, 453] on select "00 01 02 03 04 05 06 07 08 09 10 11 12 13 14 15 16 17 18 19 20 21 22 23" at bounding box center [1311, 440] width 34 height 29
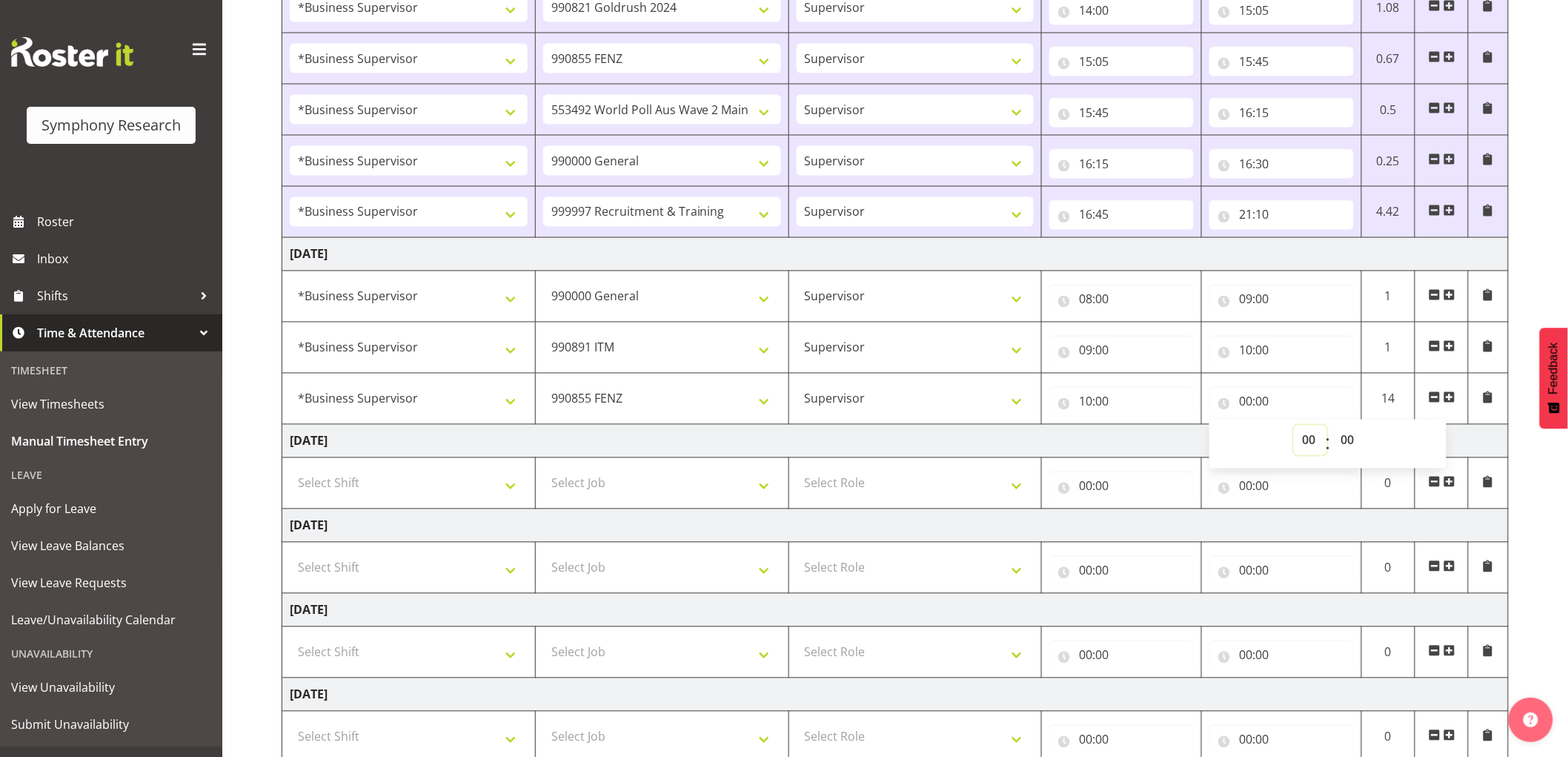
select select "11"
click at [1294, 428] on select "00 01 02 03 04 05 06 07 08 09 10 11 12 13 14 15 16 17 18 19 20 21 22 23" at bounding box center [1311, 440] width 34 height 29
type input "11:00"
click at [1453, 399] on span at bounding box center [1449, 397] width 12 height 12
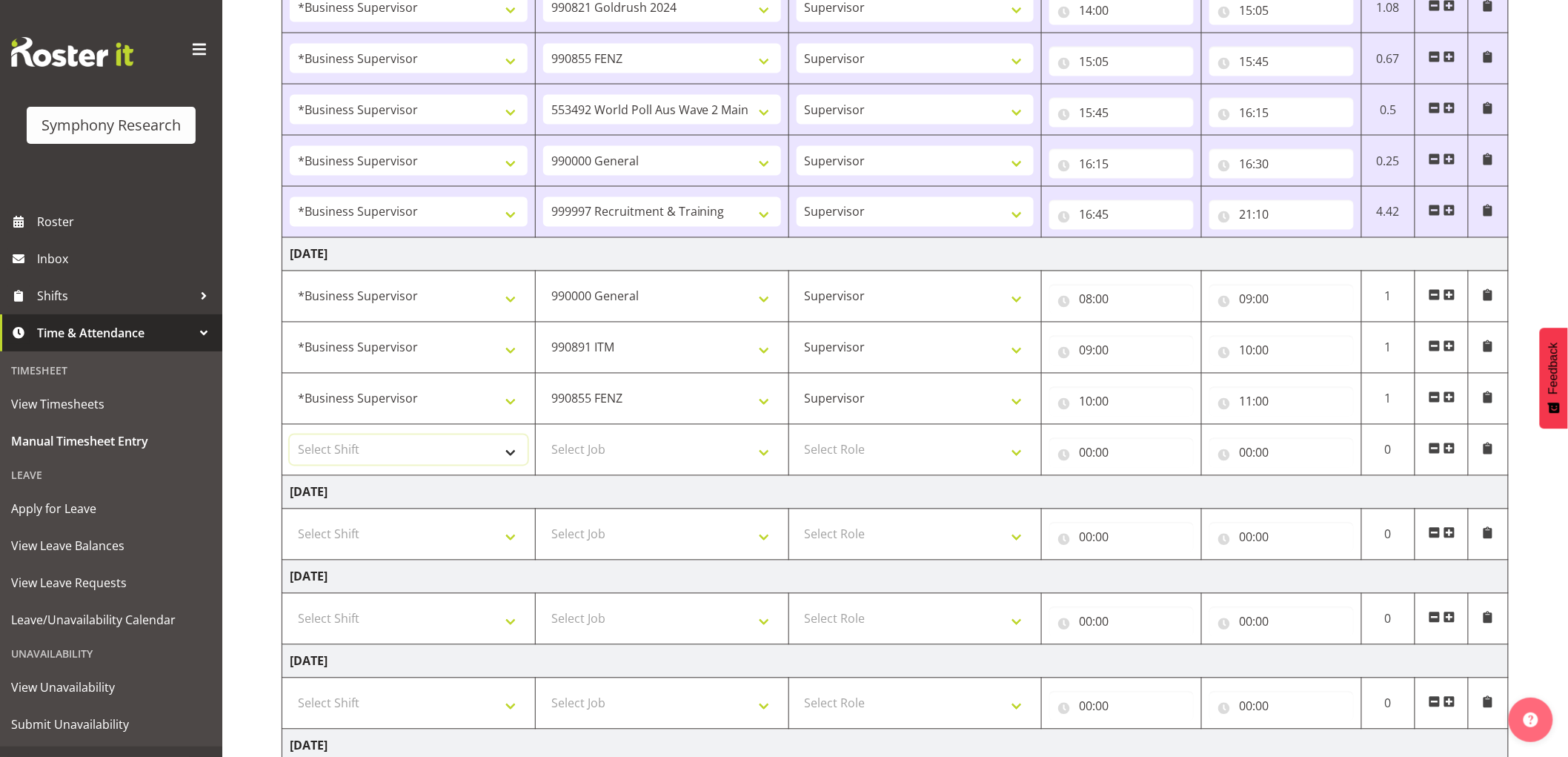
click at [395, 447] on select "Select Shift !!Weekend Residential (Roster IT Shift Label) *Business 9/10am ~ 4…" at bounding box center [409, 449] width 238 height 29
select select "1607"
click at [290, 438] on select "Select Shift !!Weekend Residential (Roster IT Shift Label) *Business 9/10am ~ 4…" at bounding box center [409, 449] width 238 height 29
click at [675, 462] on select "Select Job 550060 IF Admin 553492 World Poll Aus Wave 2 Main 2025 553493 World …" at bounding box center [662, 449] width 238 height 29
select select "10499"
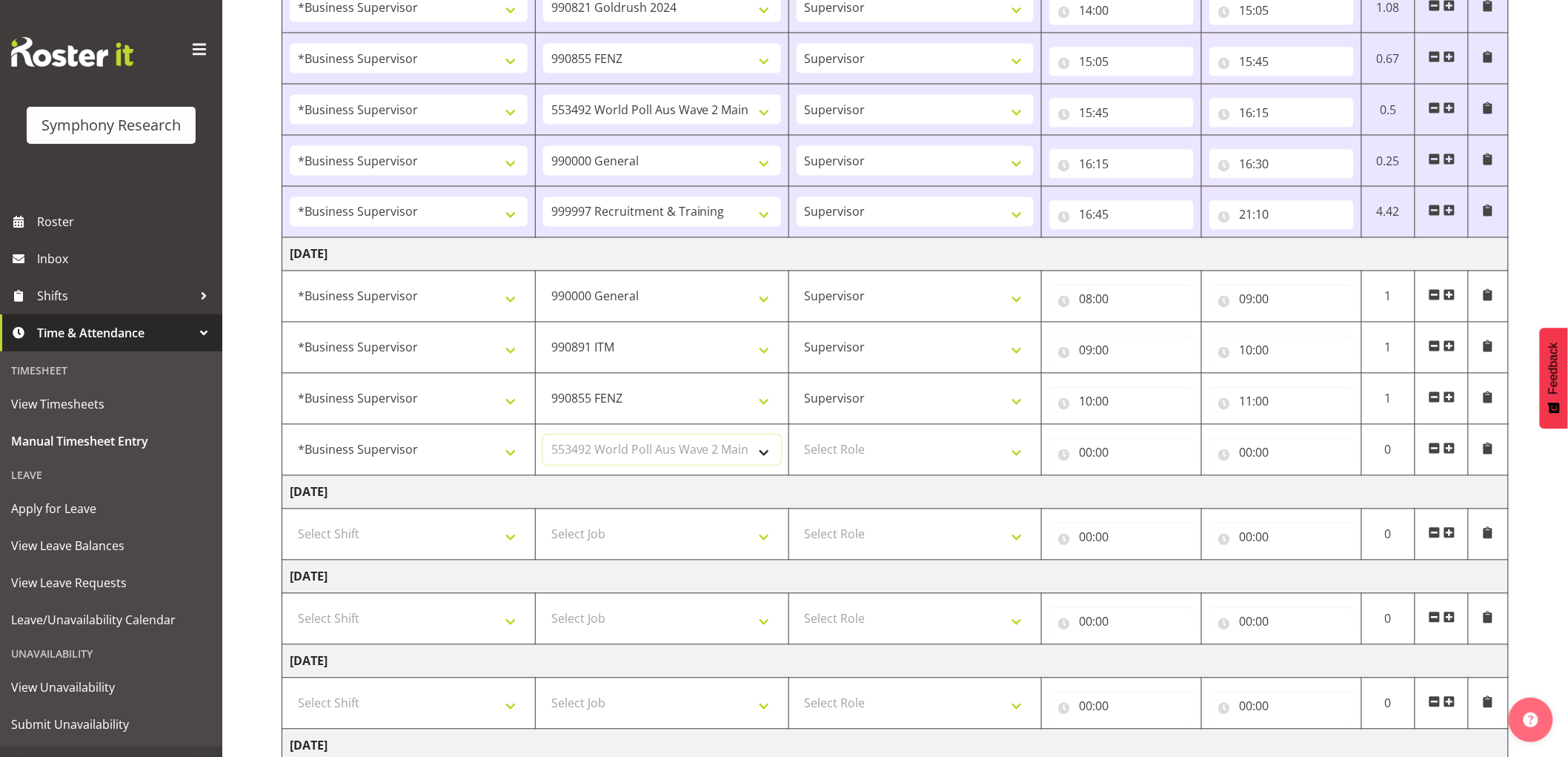
click at [543, 438] on select "Select Job 550060 IF Admin 553492 World Poll Aus Wave 2 Main 2025 553493 World …" at bounding box center [662, 449] width 238 height 29
click at [866, 462] on select "Select Role Supervisor Interviewing Briefing" at bounding box center [915, 449] width 238 height 29
select select "45"
click at [796, 438] on select "Select Role Supervisor Interviewing Briefing" at bounding box center [915, 449] width 238 height 29
click at [1090, 461] on input "00:00" at bounding box center [1121, 453] width 145 height 29
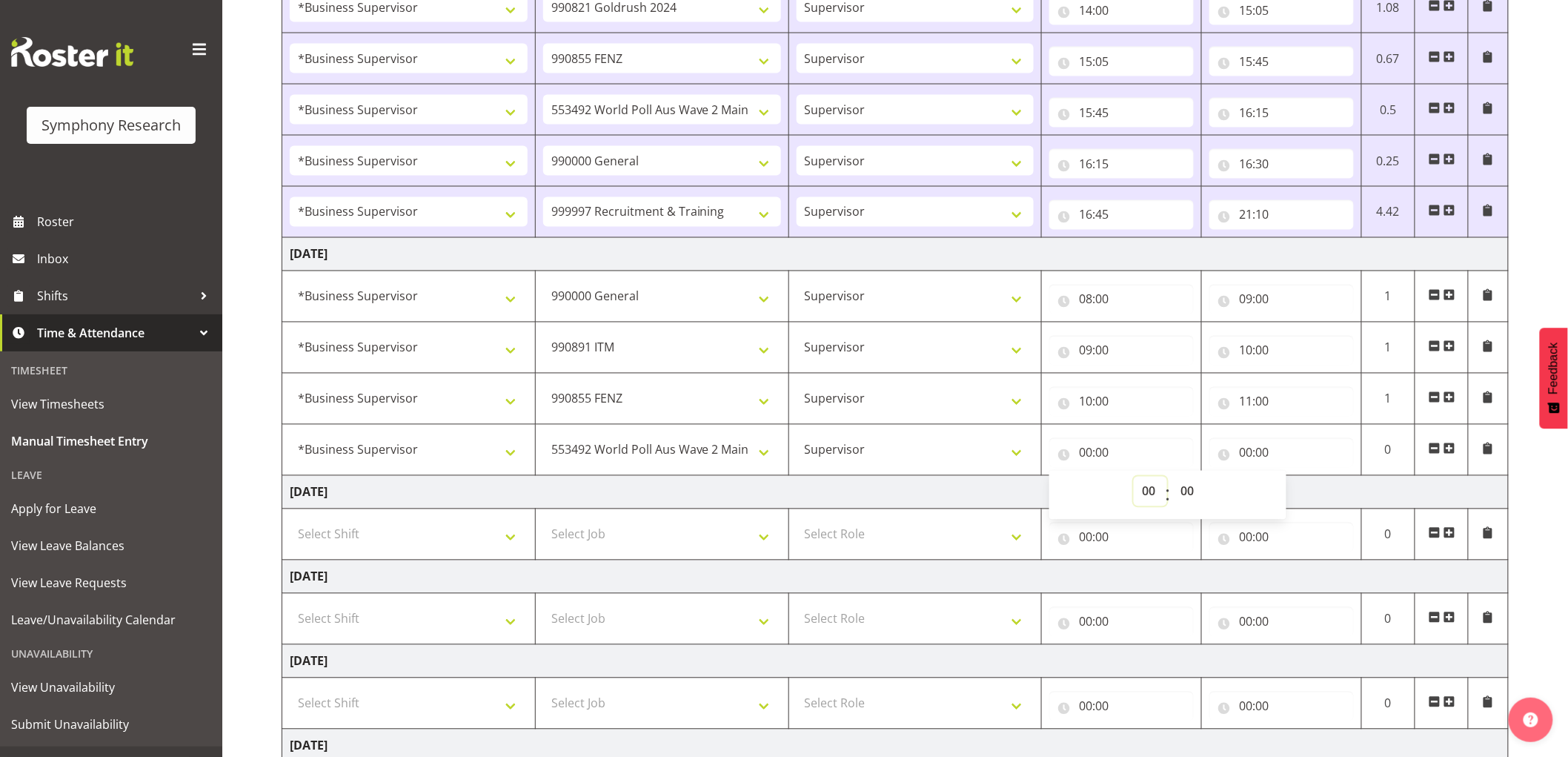
drag, startPoint x: 1149, startPoint y: 501, endPoint x: 1080, endPoint y: 492, distance: 69.6
click at [1149, 501] on select "00 01 02 03 04 05 06 07 08 09 10 11 12 13 14 15 16 17 18 19 20 21 22 23" at bounding box center [1150, 491] width 34 height 29
select select "11"
click at [1133, 479] on select "00 01 02 03 04 05 06 07 08 09 10 11 12 13 14 15 16 17 18 19 20 21 22 23" at bounding box center [1150, 491] width 34 height 29
type input "11:00"
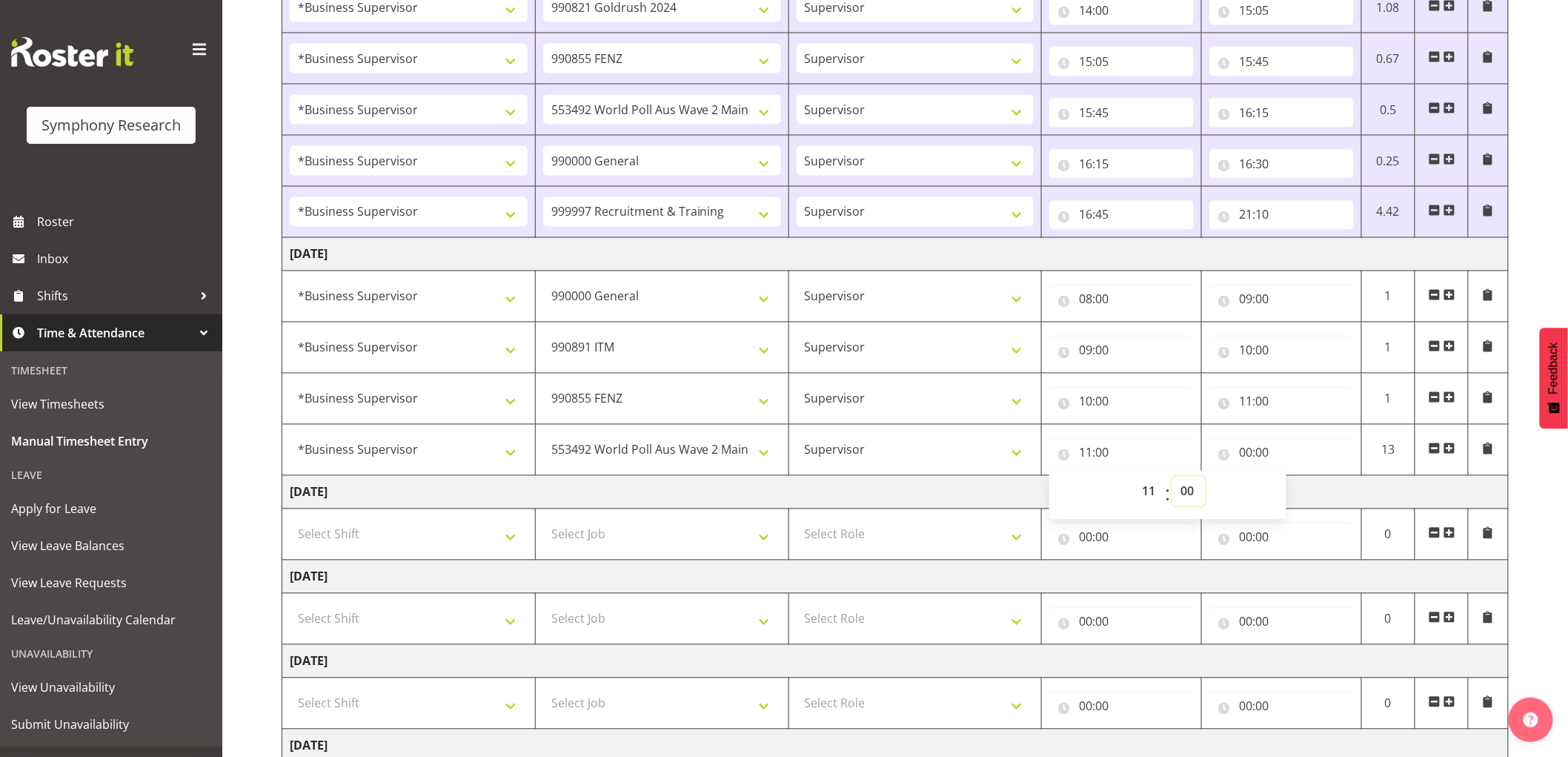
drag, startPoint x: 1191, startPoint y: 487, endPoint x: 1168, endPoint y: 494, distance: 24.0
click at [1191, 487] on select "00 01 02 03 04 05 06 07 08 09 10 11 12 13 14 15 16 17 18 19 20 21 22 23 24 25 2…" at bounding box center [1189, 491] width 34 height 29
select select "30"
click at [1172, 479] on select "00 01 02 03 04 05 06 07 08 09 10 11 12 13 14 15 16 17 18 19 20 21 22 23 24 25 2…" at bounding box center [1189, 491] width 34 height 29
type input "11:30"
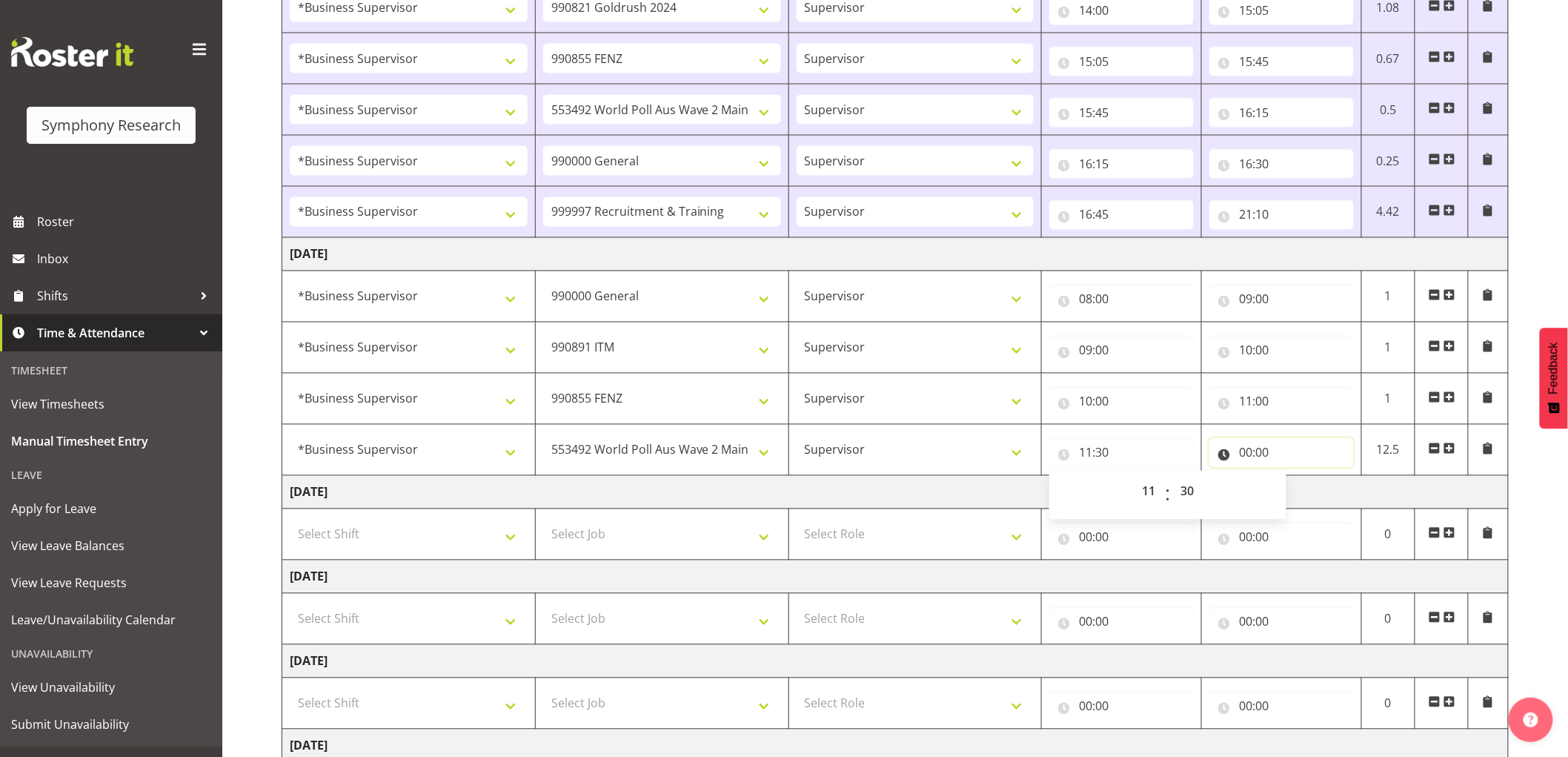
click at [1254, 462] on input "00:00" at bounding box center [1282, 453] width 145 height 29
click at [1310, 500] on select "00 01 02 03 04 05 06 07 08 09 10 11 12 13 14 15 16 17 18 19 20 21 22 23" at bounding box center [1311, 491] width 34 height 29
select select "12"
click at [1294, 479] on select "00 01 02 03 04 05 06 07 08 09 10 11 12 13 14 15 16 17 18 19 20 21 22 23" at bounding box center [1311, 491] width 34 height 29
type input "12:00"
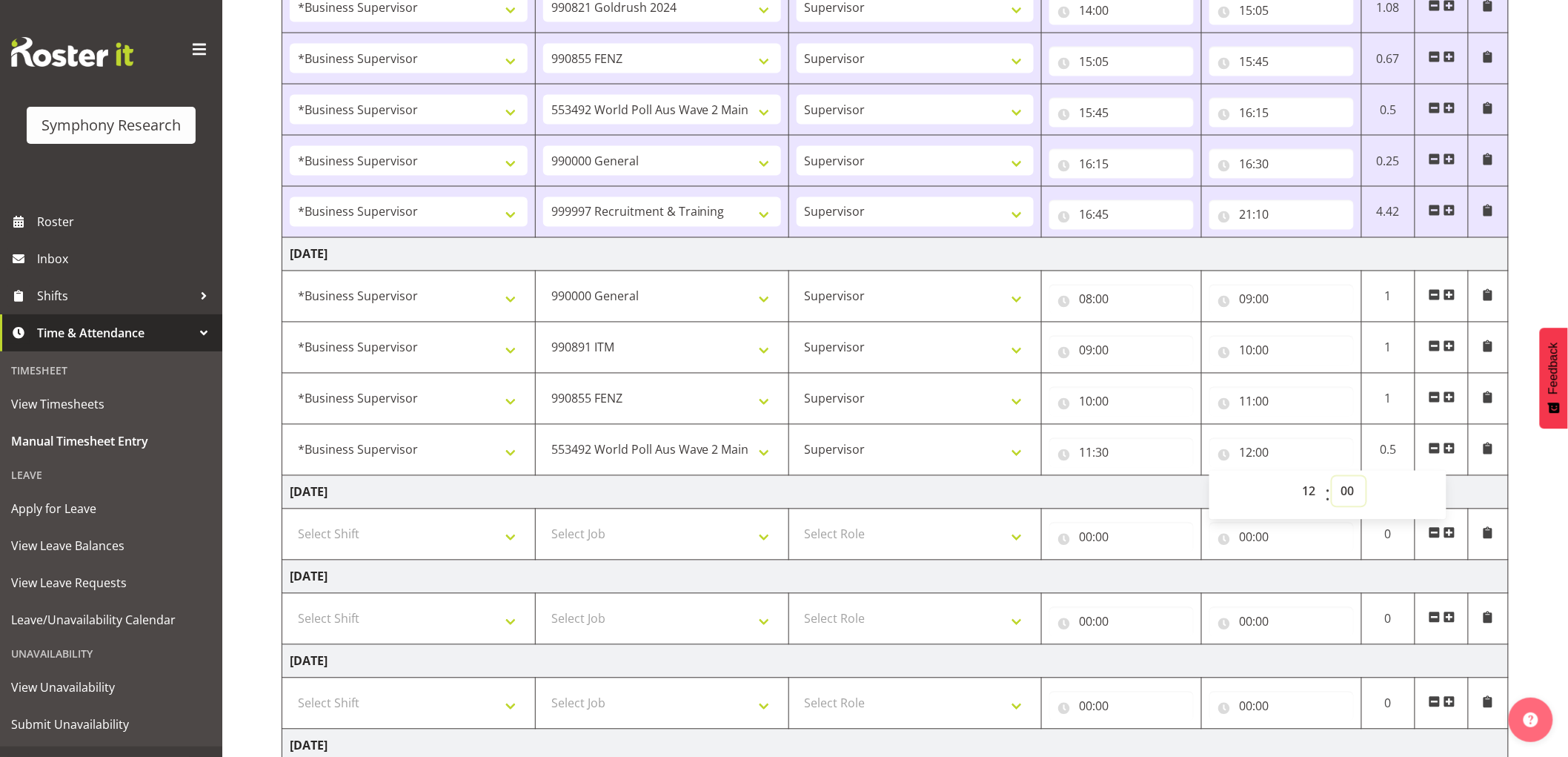
drag, startPoint x: 1351, startPoint y: 485, endPoint x: 1300, endPoint y: 512, distance: 57.7
click at [1351, 486] on select "00 01 02 03 04 05 06 07 08 09 10 11 12 13 14 15 16 17 18 19 20 21 22 23 24 25 2…" at bounding box center [1349, 491] width 34 height 29
select select "30"
click at [1332, 479] on select "00 01 02 03 04 05 06 07 08 09 10 11 12 13 14 15 16 17 18 19 20 21 22 23 24 25 2…" at bounding box center [1349, 491] width 34 height 29
type input "12:30"
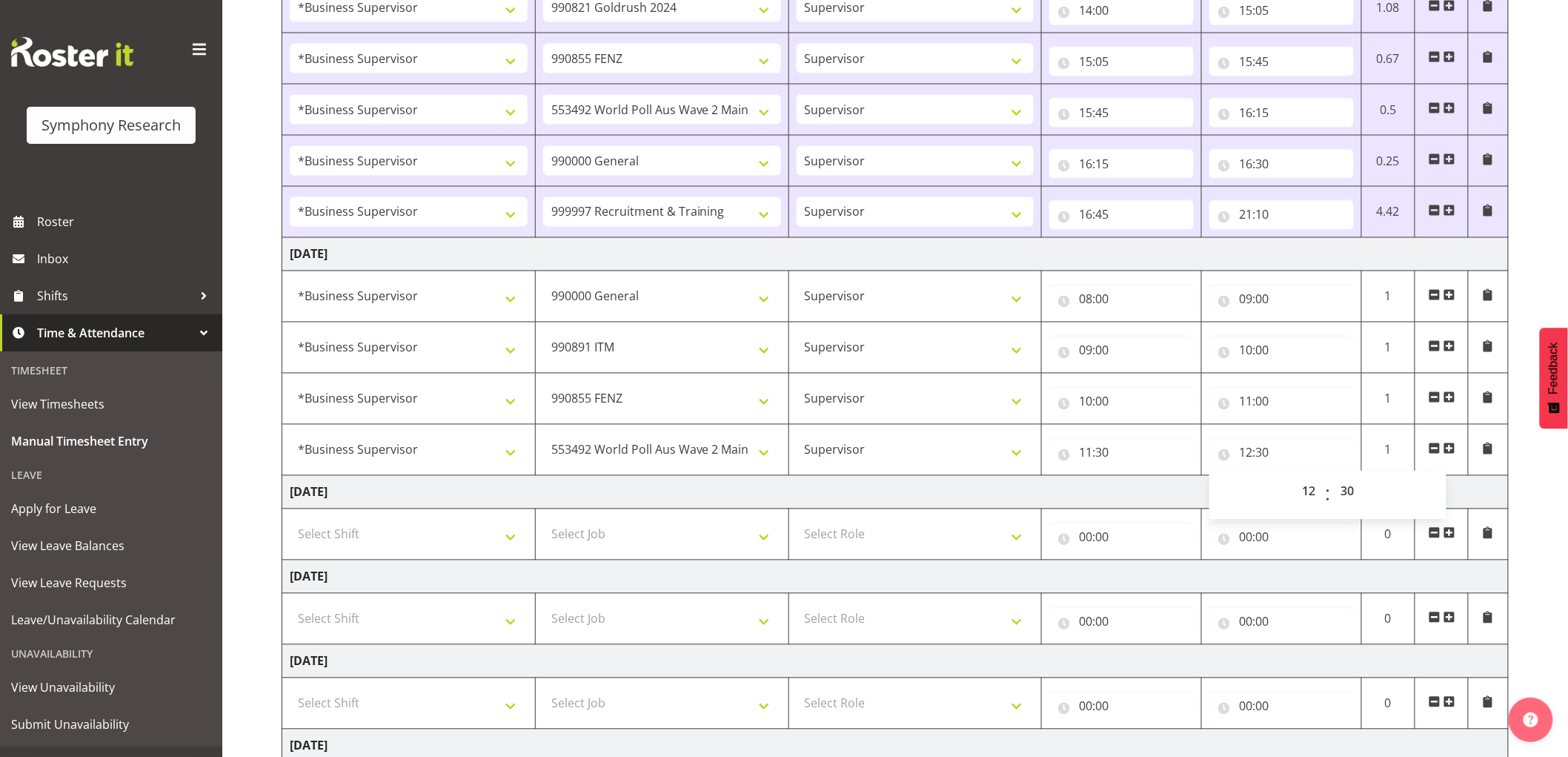
click at [1455, 448] on td at bounding box center [1442, 451] width 53 height 51
click at [1453, 454] on span at bounding box center [1449, 448] width 12 height 12
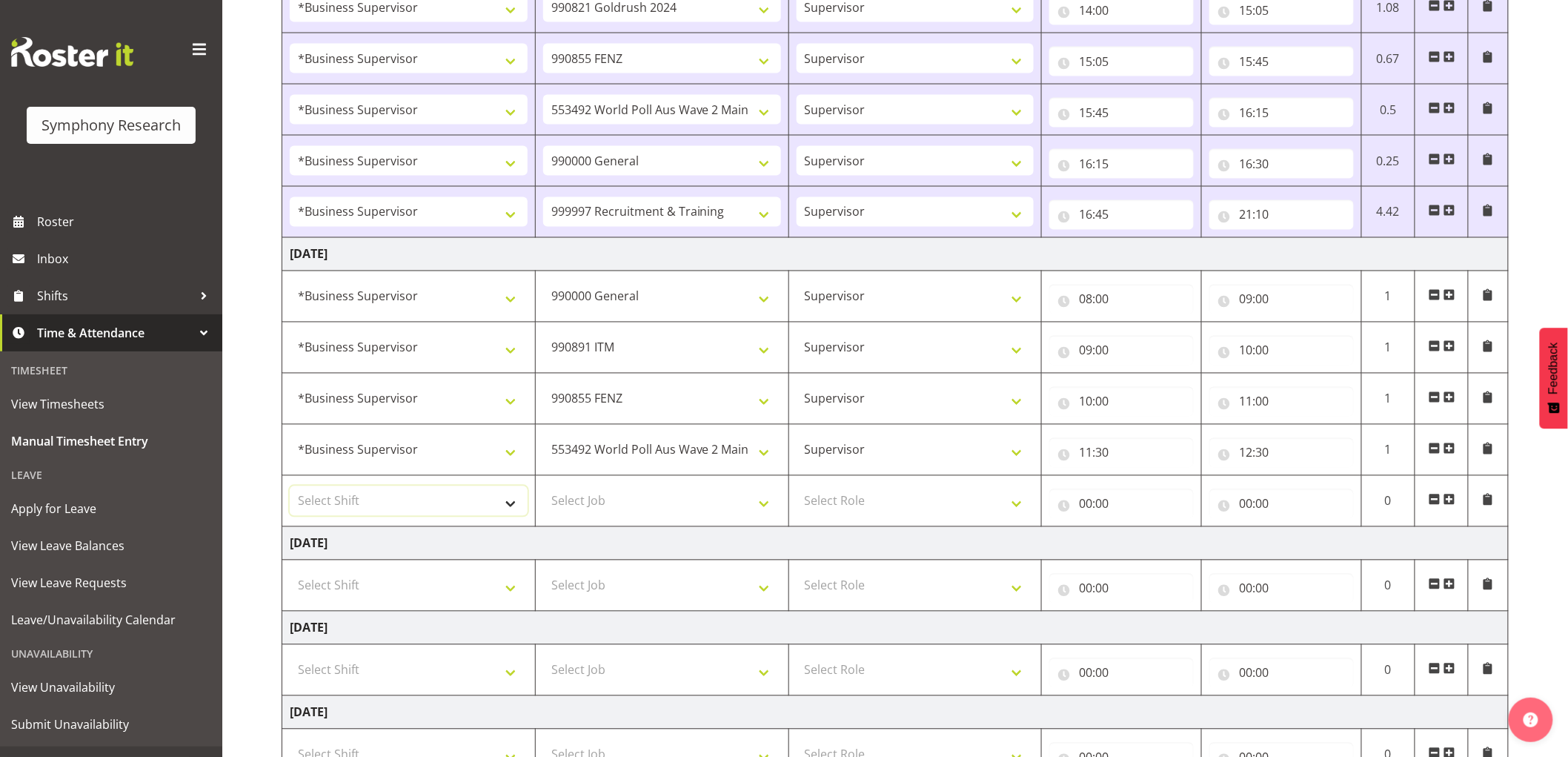
click at [399, 509] on select "Select Shift !!Weekend Residential (Roster IT Shift Label) *Business 9/10am ~ 4…" at bounding box center [409, 501] width 238 height 29
select select "1607"
click at [290, 489] on select "Select Shift !!Weekend Residential (Roster IT Shift Label) *Business 9/10am ~ 4…" at bounding box center [409, 501] width 238 height 29
click at [610, 521] on td "Select Job 550060 IF Admin 553492 World Poll Aus Wave 2 Main 2025 553493 World …" at bounding box center [662, 501] width 254 height 51
drag, startPoint x: 610, startPoint y: 515, endPoint x: 588, endPoint y: 516, distance: 22.0
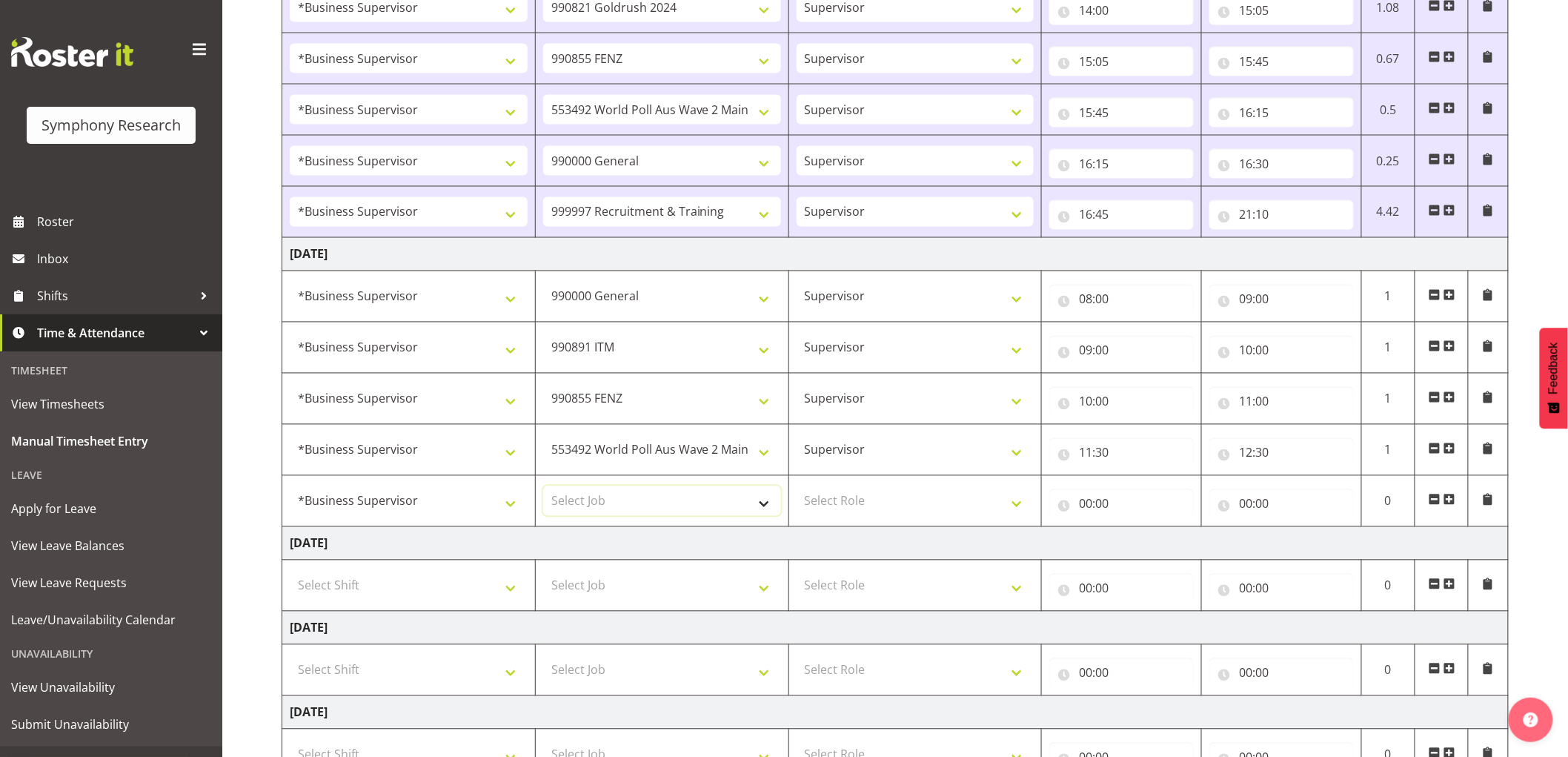
click at [610, 515] on select "Select Job 550060 IF Admin 553492 World Poll Aus Wave 2 Main 2025 553493 World …" at bounding box center [662, 501] width 238 height 29
select select "10536"
click at [543, 489] on select "Select Job 550060 IF Admin 553492 World Poll Aus Wave 2 Main 2025 553493 World …" at bounding box center [662, 501] width 238 height 29
drag, startPoint x: 907, startPoint y: 500, endPoint x: 902, endPoint y: 516, distance: 16.8
click at [907, 500] on select "Select Role Supervisor Interviewing Briefing" at bounding box center [915, 501] width 238 height 29
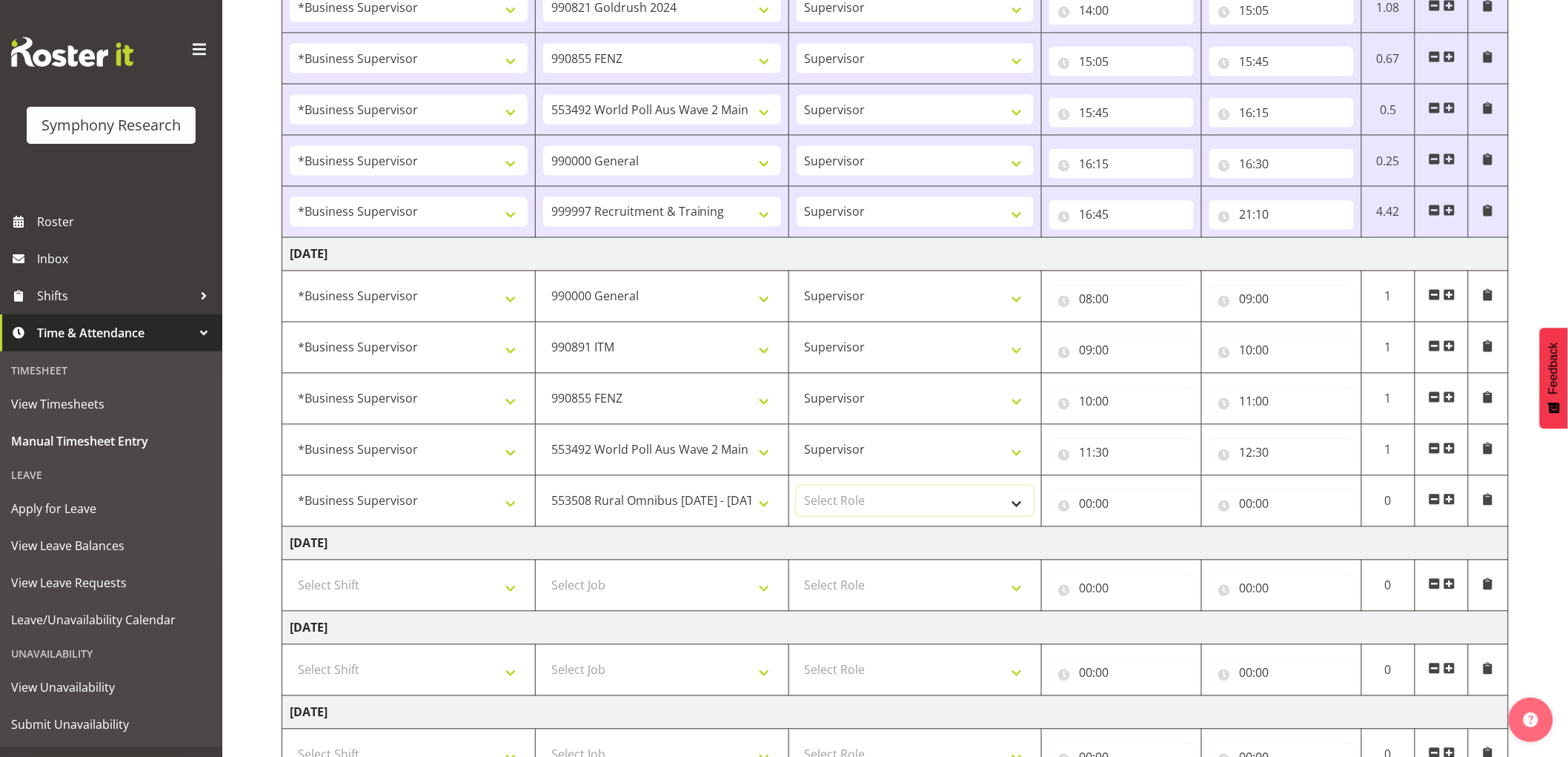
select select "45"
click at [796, 489] on select "Select Role Supervisor Interviewing Briefing" at bounding box center [915, 501] width 238 height 29
click at [1083, 500] on input "00:00" at bounding box center [1121, 503] width 145 height 29
drag, startPoint x: 1141, startPoint y: 546, endPoint x: 1079, endPoint y: 542, distance: 62.1
click at [1141, 546] on select "00 01 02 03 04 05 06 07 08 09 10 11 12 13 14 15 16 17 18 19 20 21 22 23" at bounding box center [1150, 542] width 34 height 29
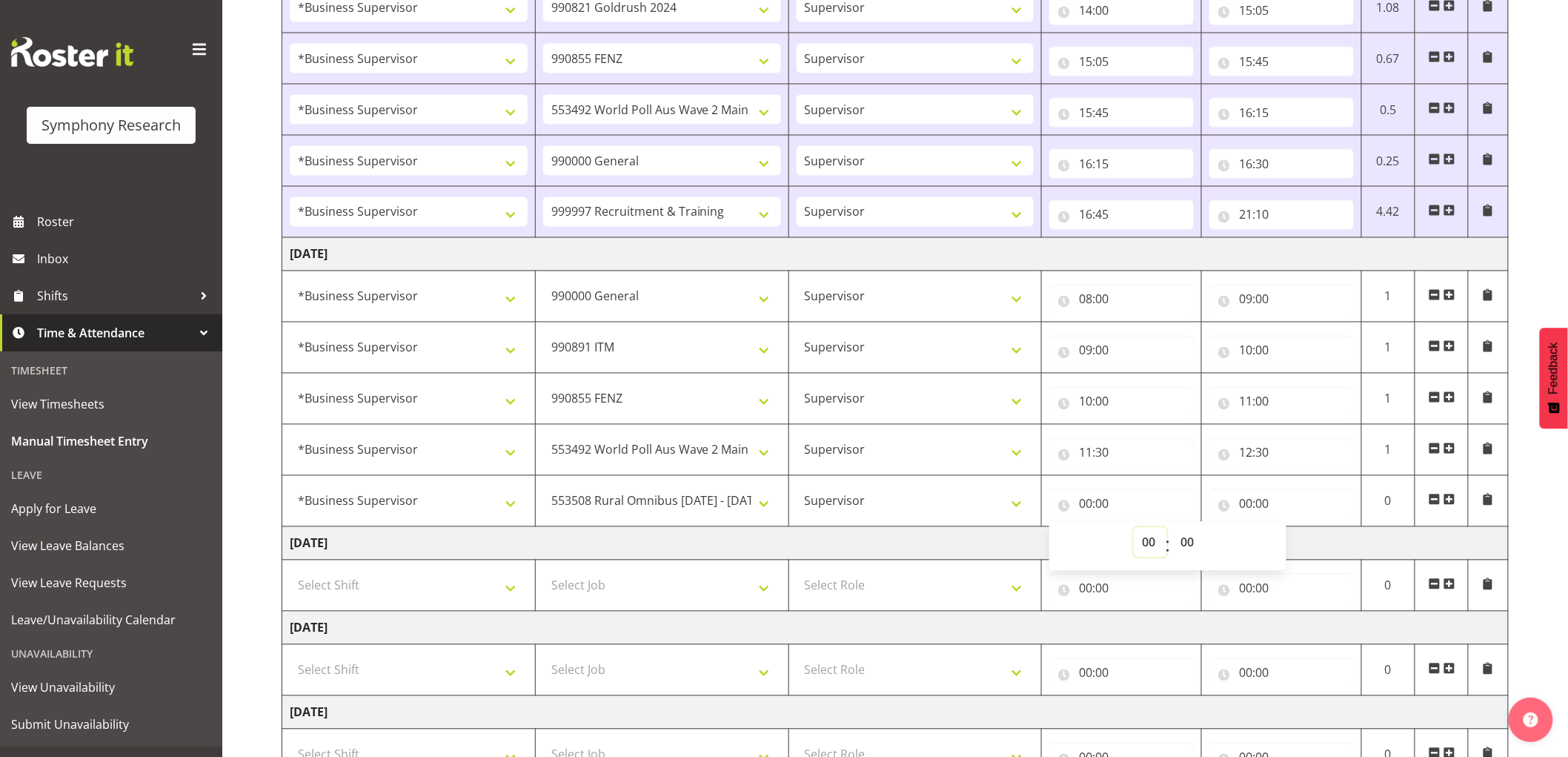
select select "12"
click at [1133, 530] on select "00 01 02 03 04 05 06 07 08 09 10 11 12 13 14 15 16 17 18 19 20 21 22 23" at bounding box center [1150, 542] width 34 height 29
type input "12:00"
drag, startPoint x: 1183, startPoint y: 546, endPoint x: 1201, endPoint y: 567, distance: 27.7
click at [1183, 546] on select "00 01 02 03 04 05 06 07 08 09 10 11 12 13 14 15 16 17 18 19 20 21 22 23 24 25 2…" at bounding box center [1189, 542] width 34 height 29
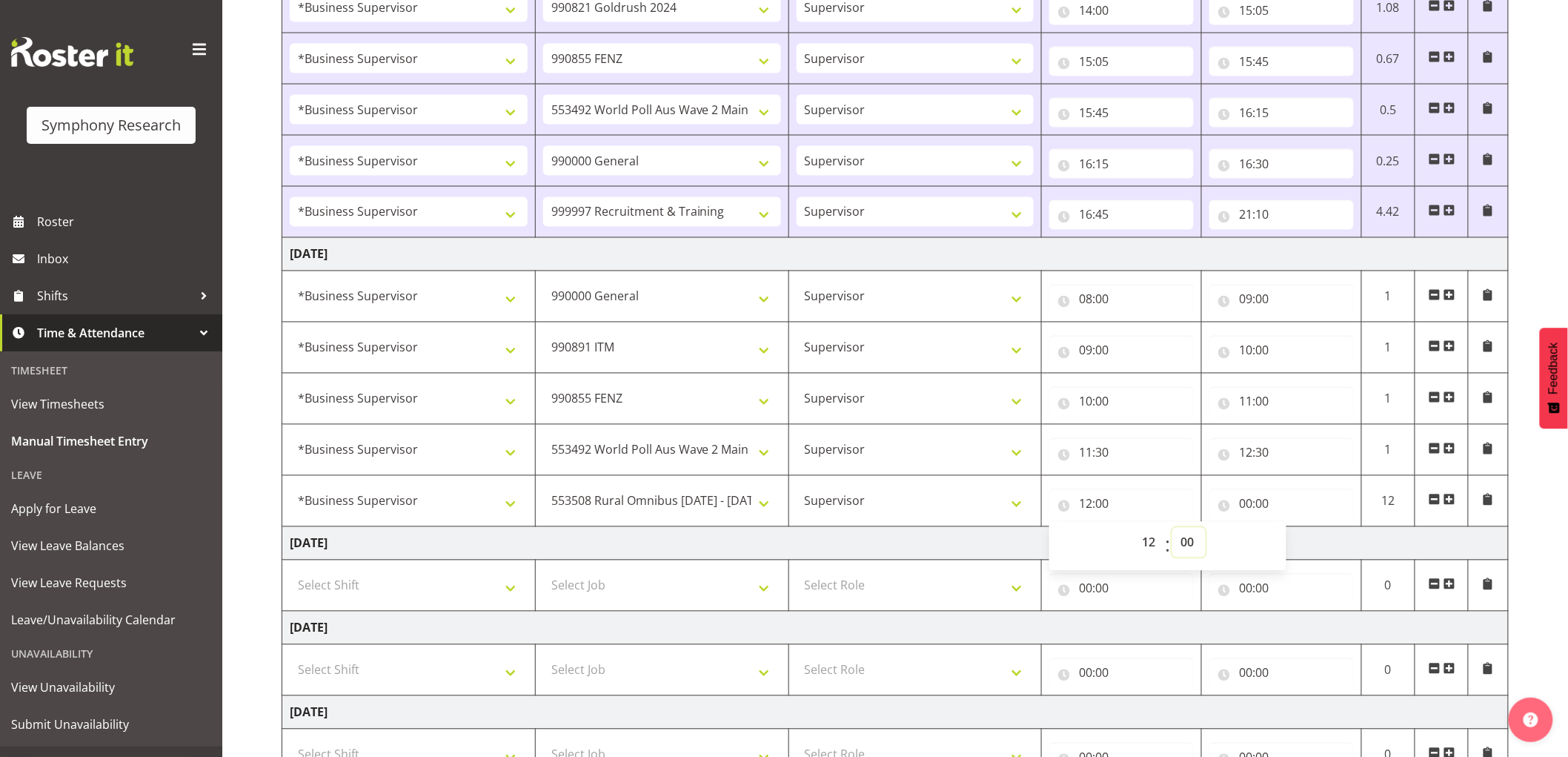
select select "30"
click at [1172, 530] on select "00 01 02 03 04 05 06 07 08 09 10 11 12 13 14 15 16 17 18 19 20 21 22 23 24 25 2…" at bounding box center [1189, 542] width 34 height 29
type input "12:30"
click at [1237, 512] on input "00:00" at bounding box center [1282, 503] width 145 height 29
drag, startPoint x: 1327, startPoint y: 553, endPoint x: 1305, endPoint y: 555, distance: 22.1
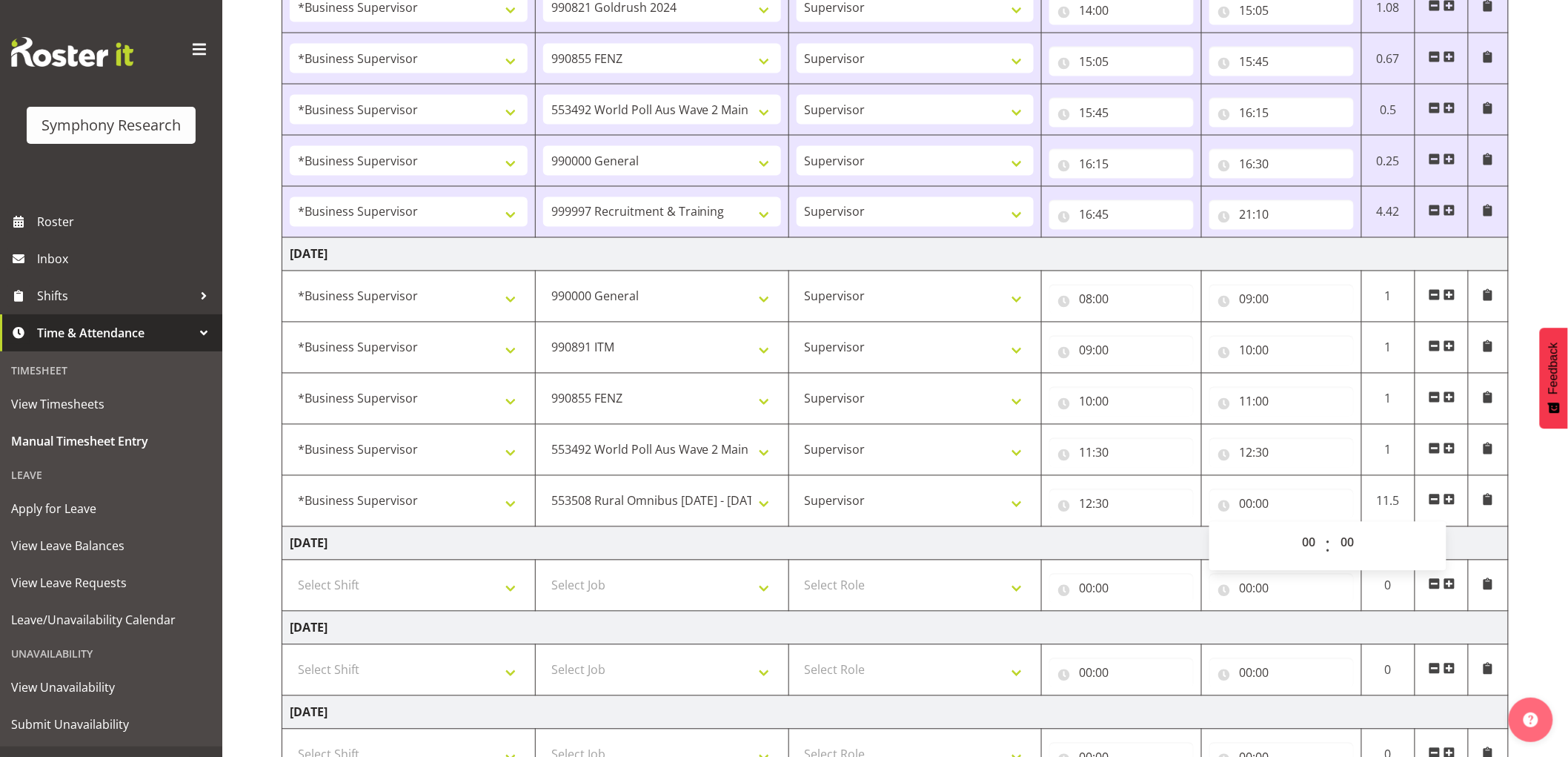
click at [1327, 554] on span ":" at bounding box center [1329, 547] width 5 height 37
drag, startPoint x: 1293, startPoint y: 555, endPoint x: 1305, endPoint y: 556, distance: 12.0
click at [1294, 555] on select "00 01 02 03 04 05 06 07 08 09 10 11 12 13 14 15 16 17 18 19 20 21 22 23" at bounding box center [1311, 542] width 34 height 29
select select "12"
click at [1294, 530] on select "00 01 02 03 04 05 06 07 08 09 10 11 12 13 14 15 16 17 18 19 20 21 22 23" at bounding box center [1311, 542] width 34 height 29
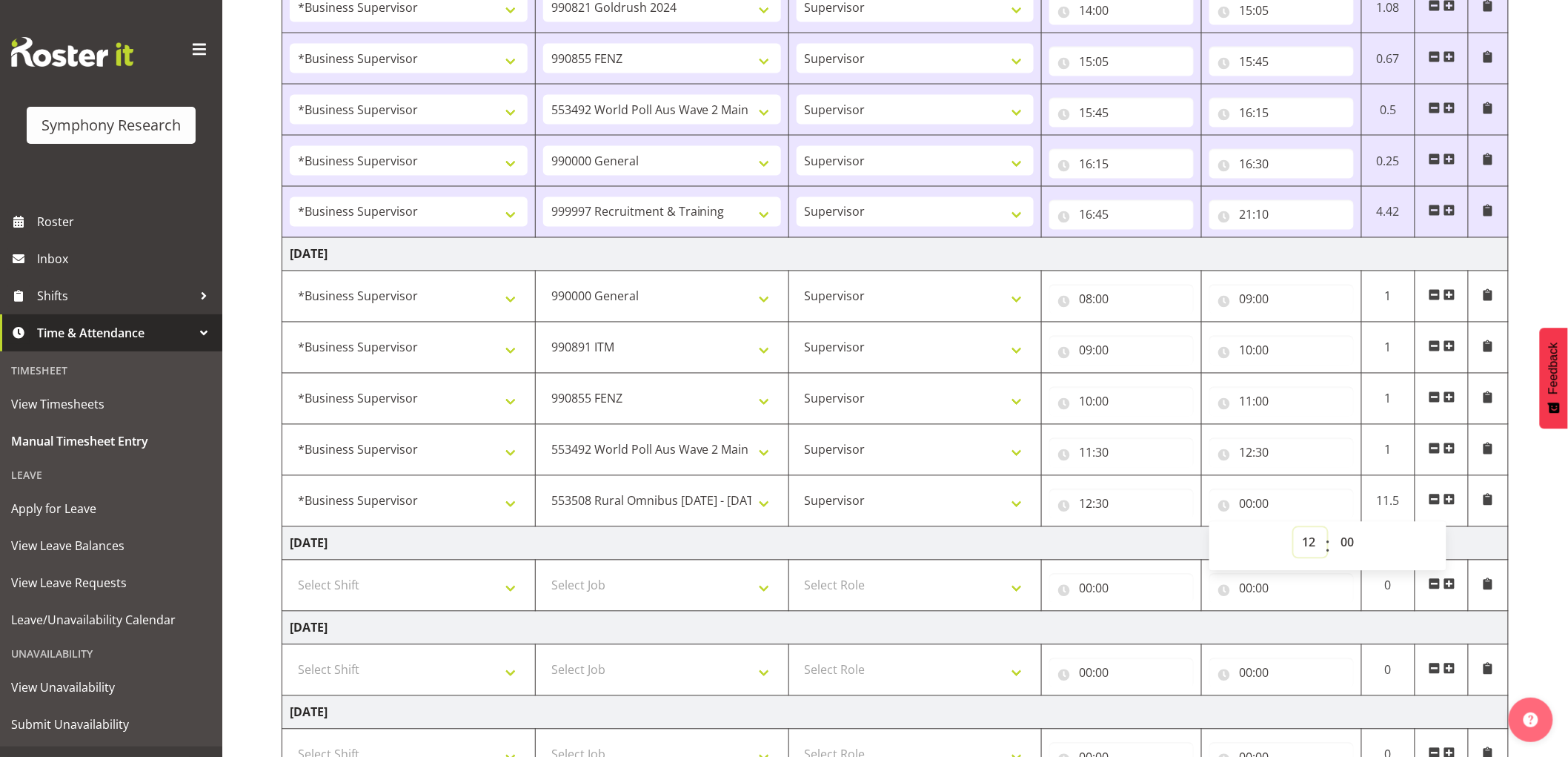
type input "12:00"
drag, startPoint x: 1353, startPoint y: 545, endPoint x: 1297, endPoint y: 596, distance: 75.7
click at [1353, 545] on select "00 01 02 03 04 05 06 07 08 09 10 11 12 13 14 15 16 17 18 19 20 21 22 23 24 25 2…" at bounding box center [1349, 542] width 34 height 29
select select "45"
click at [1332, 530] on select "00 01 02 03 04 05 06 07 08 09 10 11 12 13 14 15 16 17 18 19 20 21 22 23 24 25 2…" at bounding box center [1349, 542] width 34 height 29
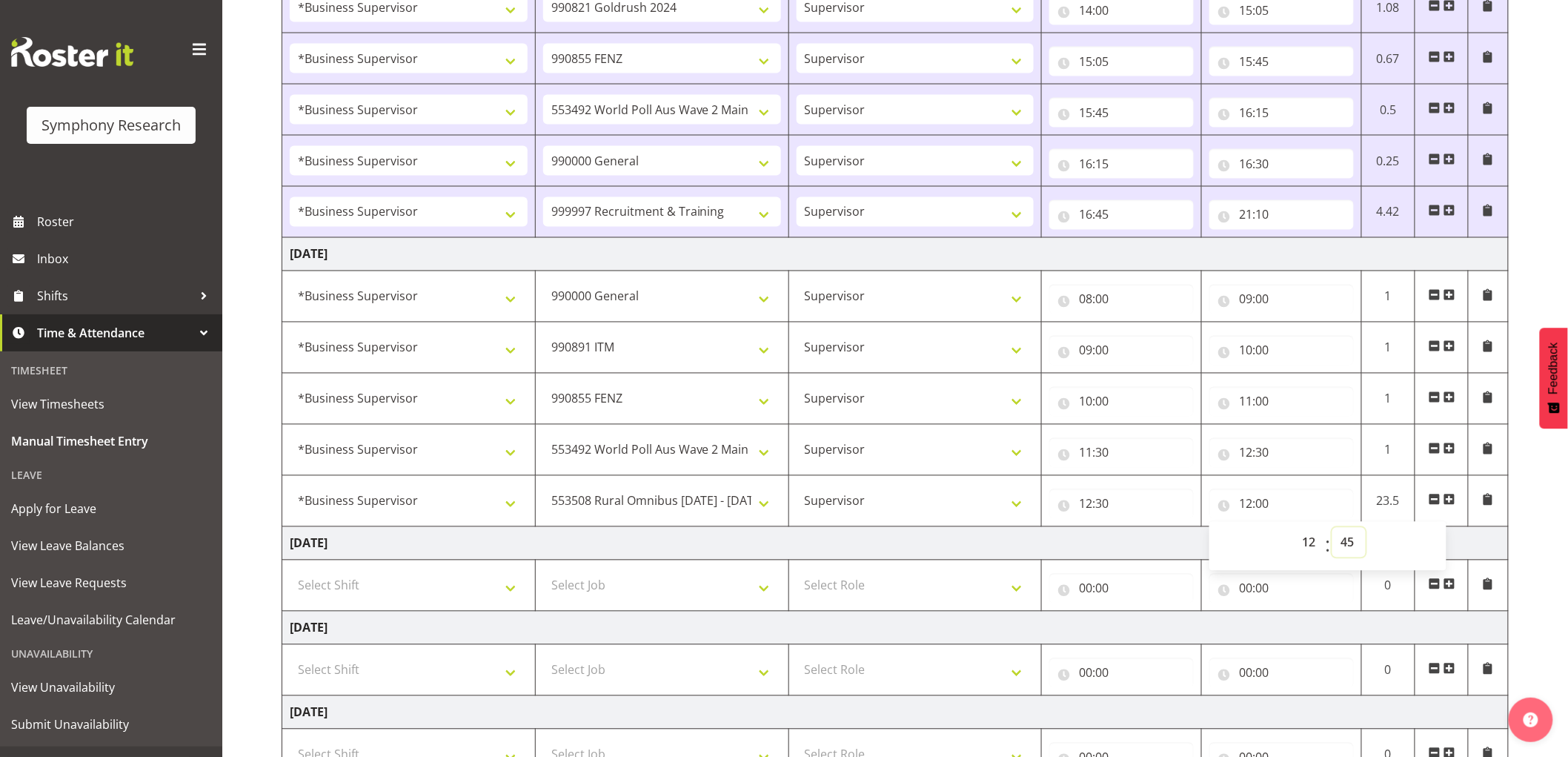
type input "12:45"
click at [1445, 499] on span at bounding box center [1449, 499] width 12 height 12
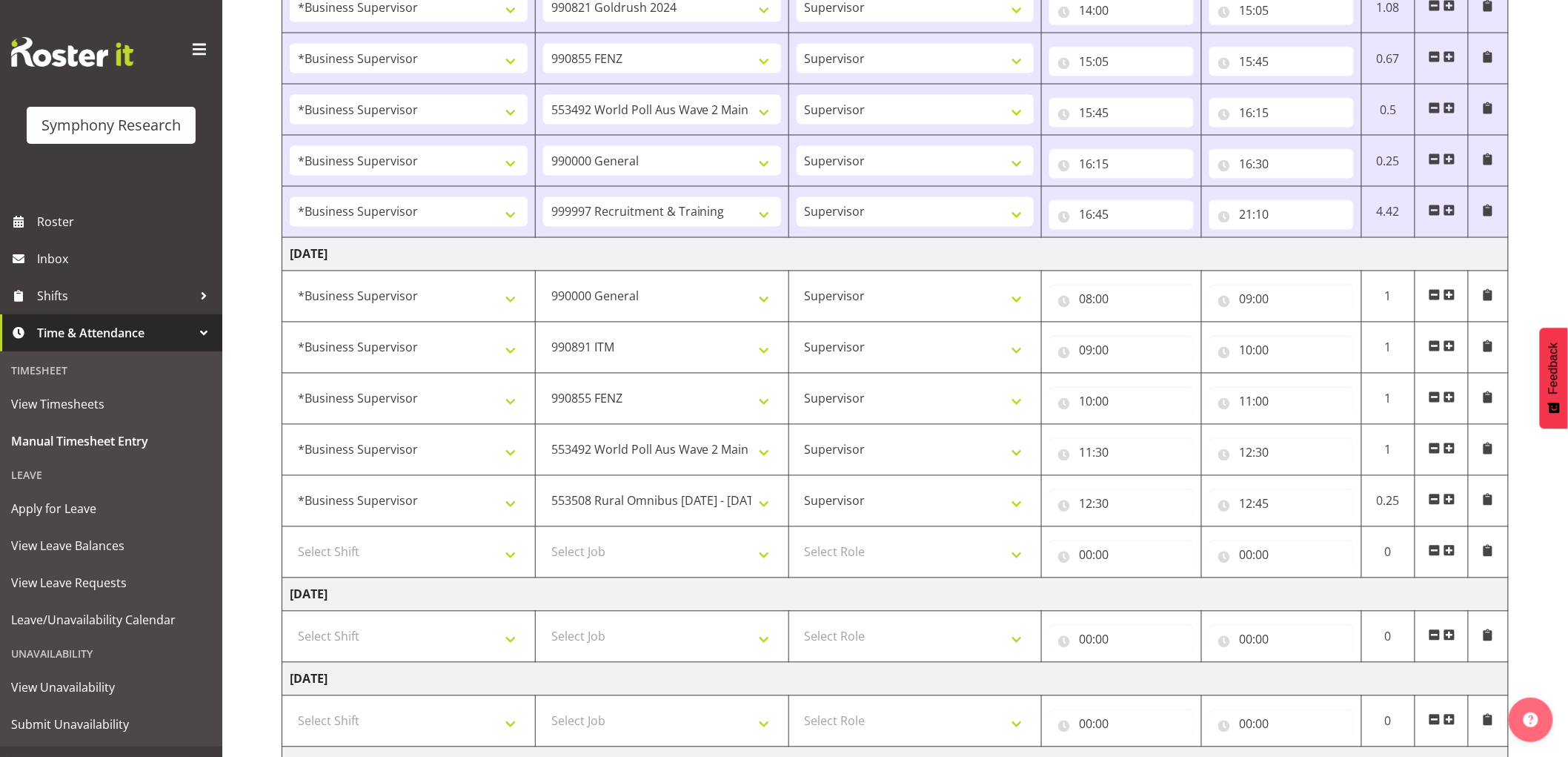
click at [380, 534] on td "Select Shift !!Weekend Residential (Roster IT Shift Label) *Business 9/10am ~ 4…" at bounding box center [409, 553] width 254 height 51
click at [380, 548] on select "Select Shift !!Weekend Residential (Roster IT Shift Label) *Business 9/10am ~ 4…" at bounding box center [409, 552] width 238 height 29
click at [575, 560] on select "Select Job 550060 IF Admin 553492 World Poll Aus Wave 2 Main 2025 553493 World …" at bounding box center [662, 552] width 238 height 29
click at [623, 527] on td "550060 IF Admin 553492 World Poll Aus Wave 2 Main 2025 553493 World Poll NZ Wav…" at bounding box center [662, 501] width 254 height 51
click at [623, 543] on select "Select Job 550060 IF Admin 553492 World Poll Aus Wave 2 Main 2025 553493 World …" at bounding box center [662, 552] width 238 height 29
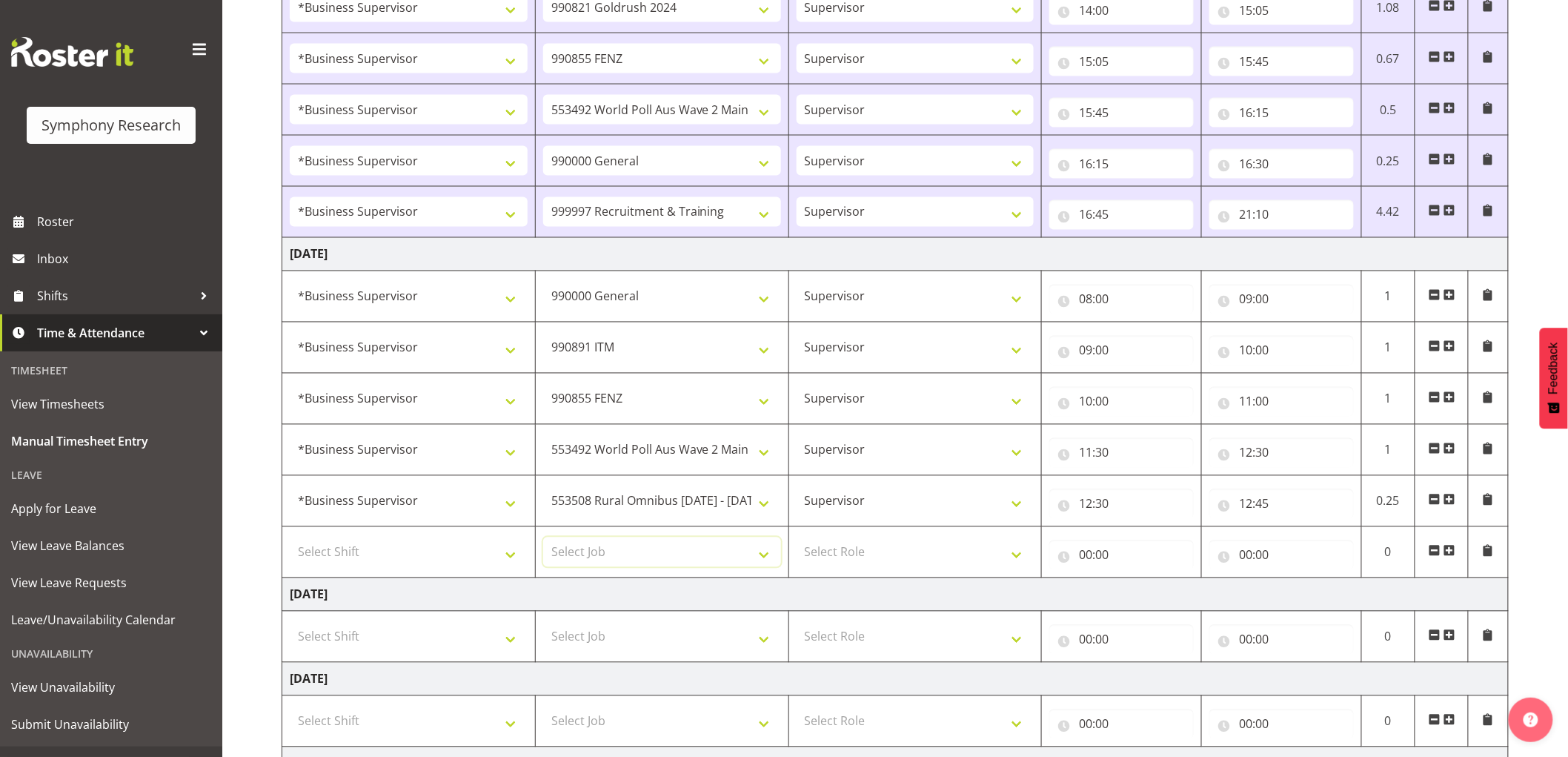
select select "9426"
click at [543, 540] on select "Select Job 550060 IF Admin 553492 World Poll Aus Wave 2 Main 2025 553493 World …" at bounding box center [662, 552] width 238 height 29
click at [899, 565] on select "Select Role Supervisor Interviewing Briefing" at bounding box center [915, 552] width 238 height 29
select select "45"
click at [796, 540] on select "Select Role Supervisor Interviewing Briefing" at bounding box center [915, 552] width 238 height 29
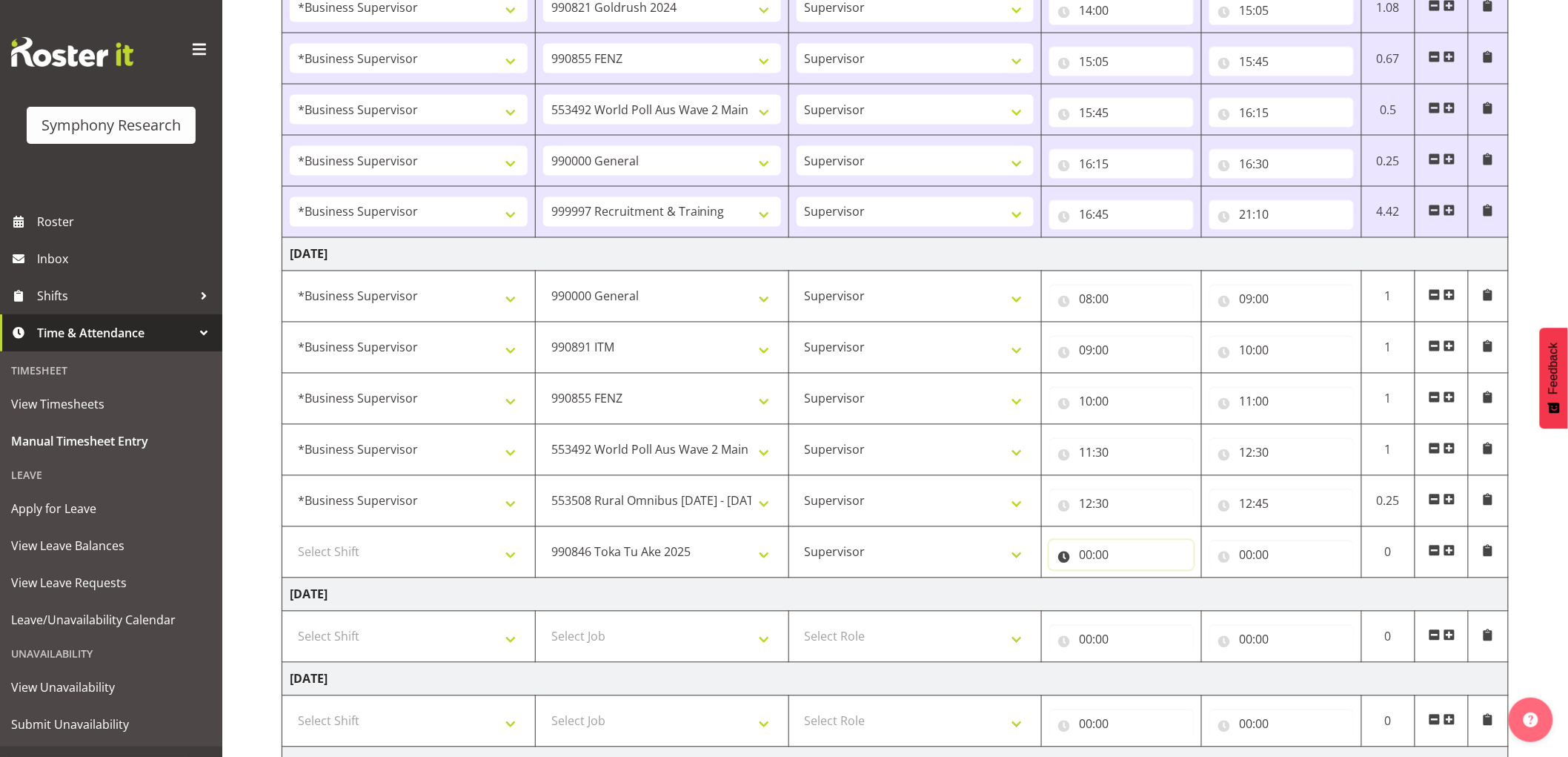
click at [1086, 564] on input "00:00" at bounding box center [1121, 555] width 145 height 29
drag, startPoint x: 1150, startPoint y: 597, endPoint x: 1140, endPoint y: 595, distance: 10.2
click at [1150, 597] on select "00 01 02 03 04 05 06 07 08 09 10 11 12 13 14 15 16 17 18 19 20 21 22 23" at bounding box center [1150, 594] width 34 height 29
select select "12"
click at [1133, 581] on select "00 01 02 03 04 05 06 07 08 09 10 11 12 13 14 15 16 17 18 19 20 21 22 23" at bounding box center [1150, 594] width 34 height 29
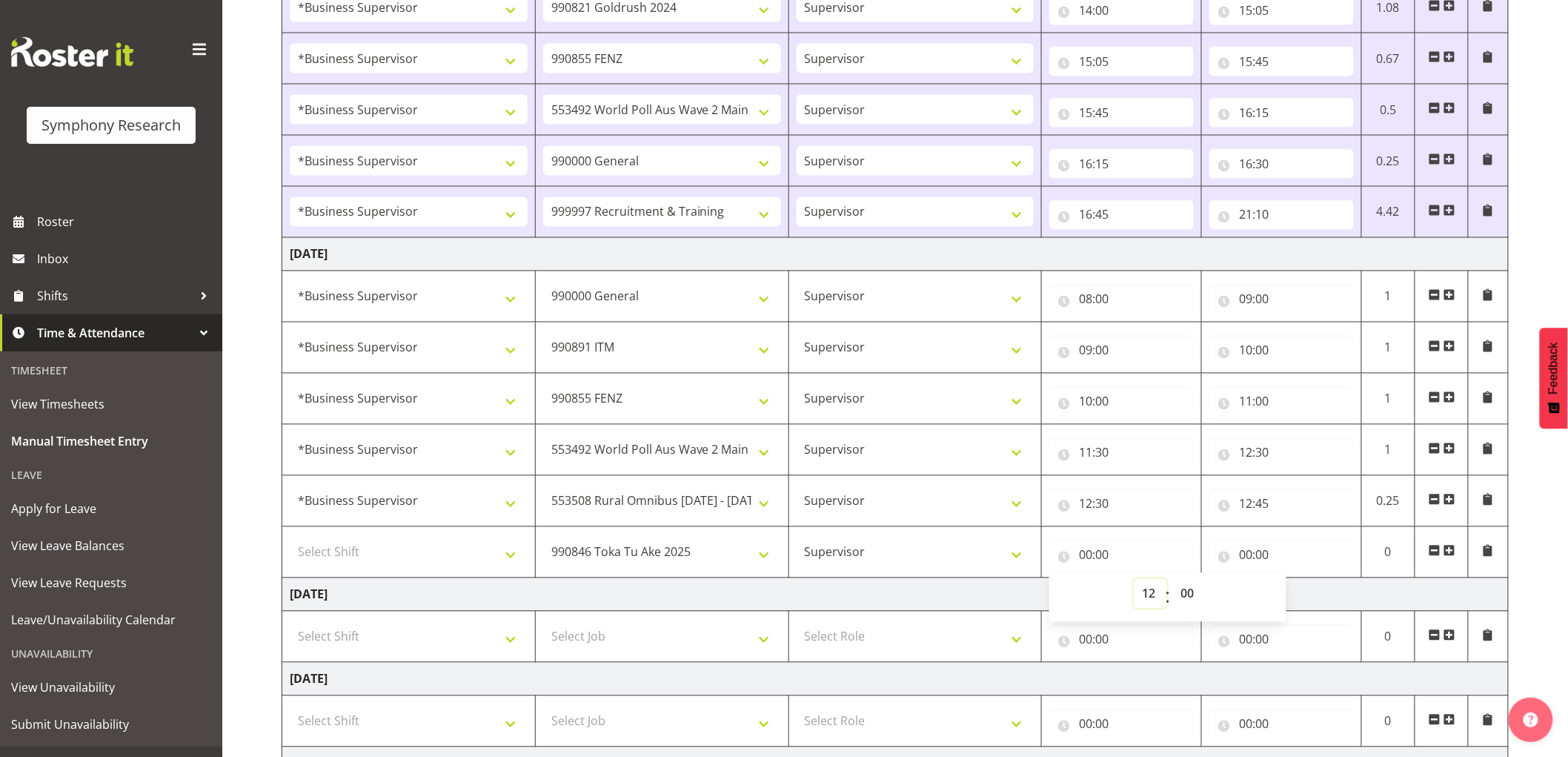
type input "12:00"
click at [1168, 597] on span ":" at bounding box center [1168, 598] width 5 height 37
drag, startPoint x: 1181, startPoint y: 594, endPoint x: 1153, endPoint y: 624, distance: 41.0
click at [1181, 594] on select "00 01 02 03 04 05 06 07 08 09 10 11 12 13 14 15 16 17 18 19 20 21 22 23 24 25 2…" at bounding box center [1189, 594] width 34 height 29
select select "45"
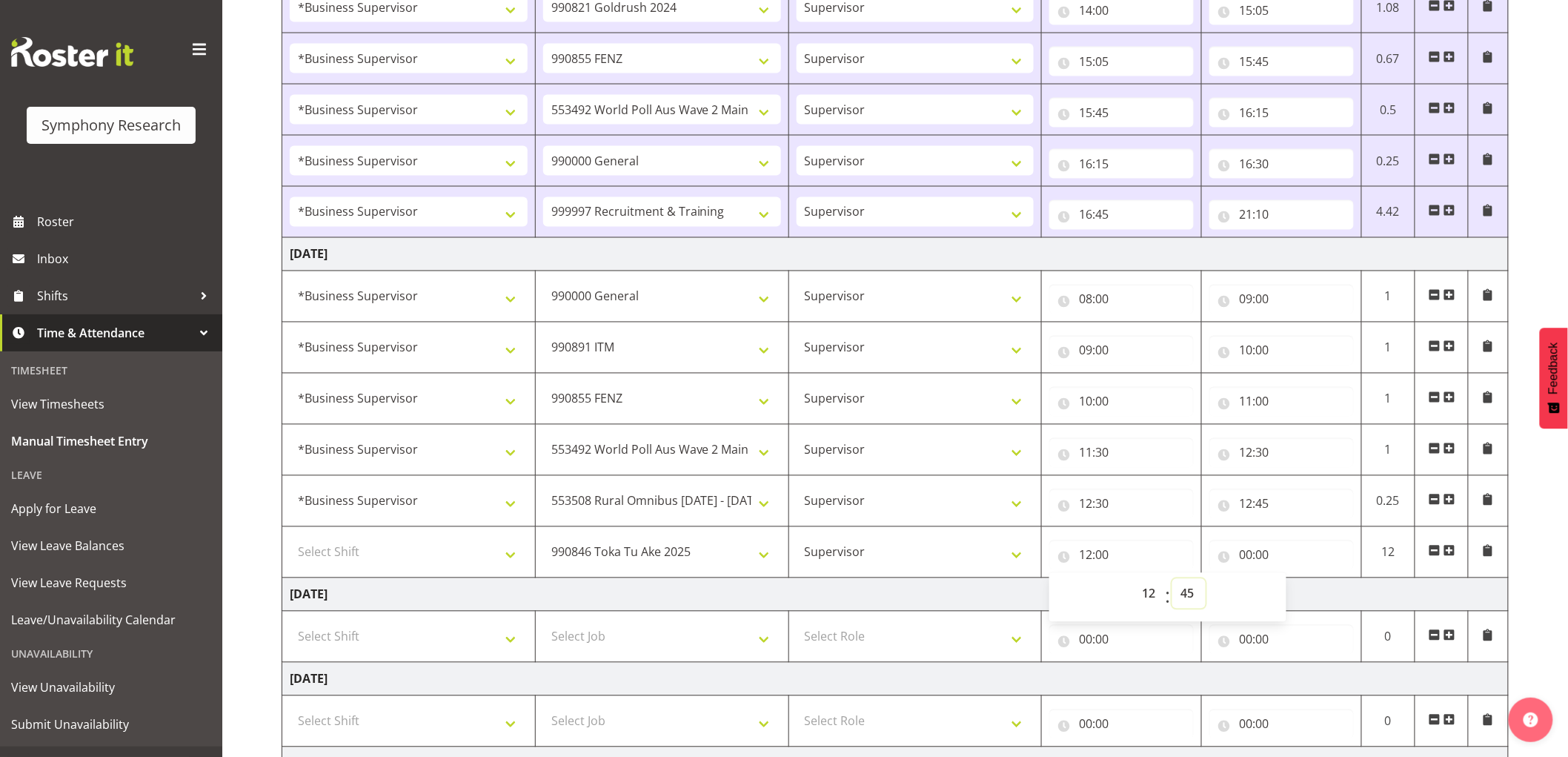
click at [1172, 581] on select "00 01 02 03 04 05 06 07 08 09 10 11 12 13 14 15 16 17 18 19 20 21 22 23 24 25 2…" at bounding box center [1189, 594] width 34 height 29
type input "12:45"
click at [1246, 549] on input "00:00" at bounding box center [1282, 555] width 145 height 29
drag, startPoint x: 1315, startPoint y: 591, endPoint x: 1224, endPoint y: 684, distance: 130.1
click at [1313, 601] on select "00 01 02 03 04 05 06 07 08 09 10 11 12 13 14 15 16 17 18 19 20 21 22 23" at bounding box center [1311, 594] width 34 height 29
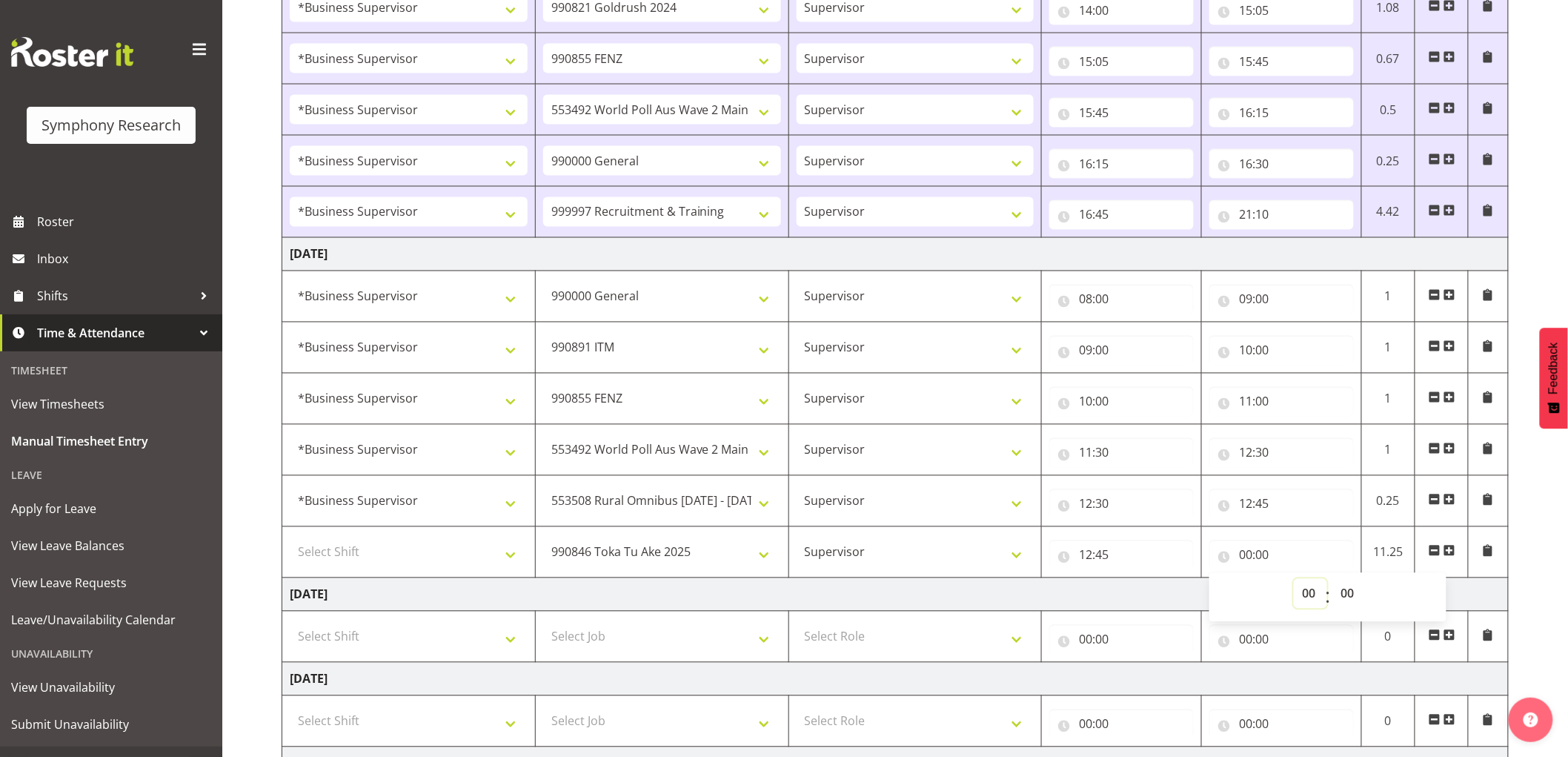
select select "13"
click at [1294, 581] on select "00 01 02 03 04 05 06 07 08 09 10 11 12 13 14 15 16 17 18 19 20 21 22 23" at bounding box center [1311, 594] width 34 height 29
type input "13:00"
click at [1450, 556] on span at bounding box center [1449, 550] width 12 height 12
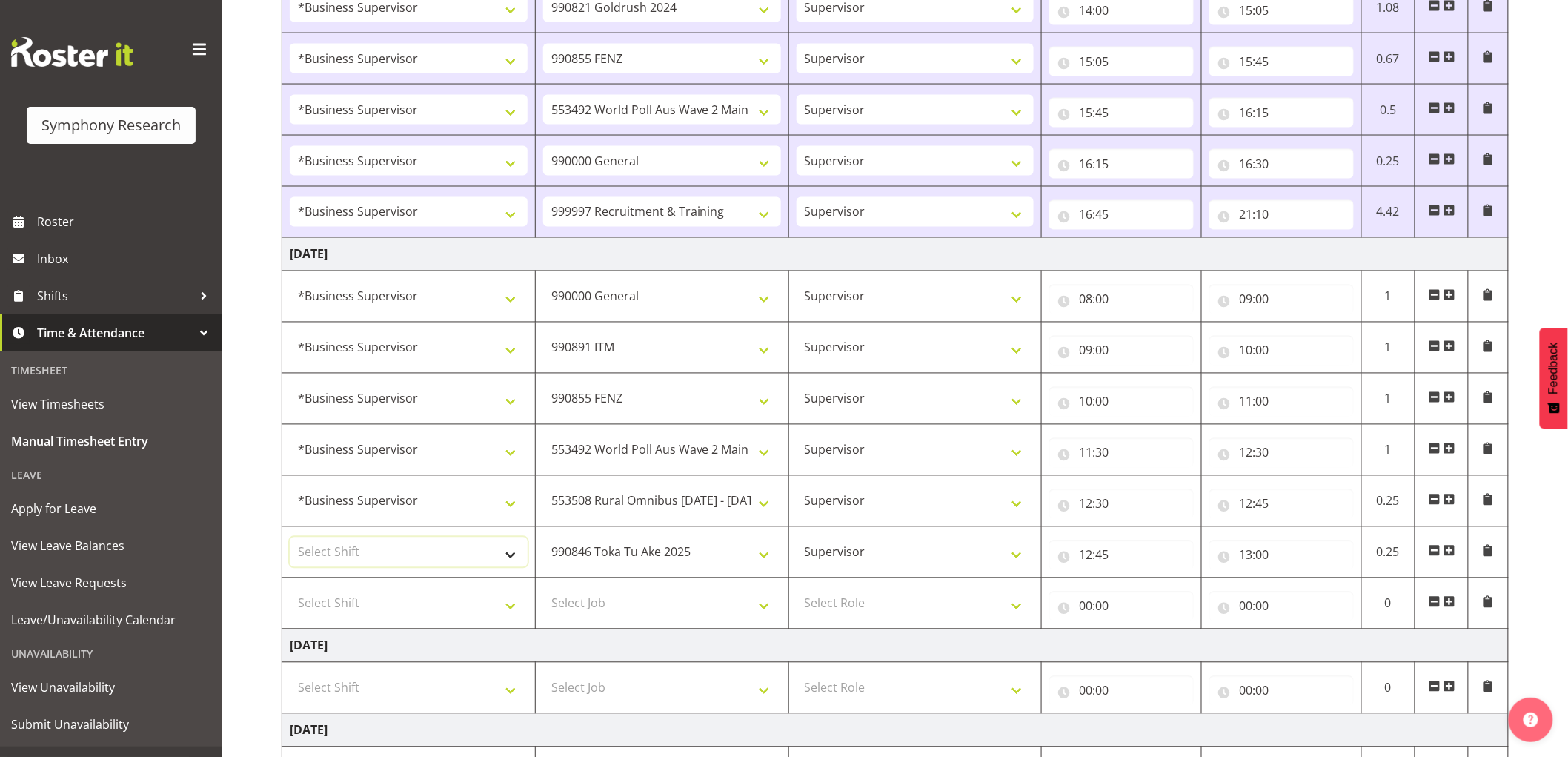
click at [372, 550] on select "Select Shift !!Weekend Residential (Roster IT Shift Label) *Business 9/10am ~ 4…" at bounding box center [409, 552] width 238 height 29
select select "1607"
click at [290, 540] on select "Select Shift !!Weekend Residential (Roster IT Shift Label) *Business 9/10am ~ 4…" at bounding box center [409, 552] width 238 height 29
drag, startPoint x: 380, startPoint y: 609, endPoint x: 380, endPoint y: 599, distance: 10.0
click at [380, 605] on select "Select Shift !!Weekend Residential (Roster IT Shift Label) *Business 9/10am ~ 4…" at bounding box center [409, 603] width 238 height 29
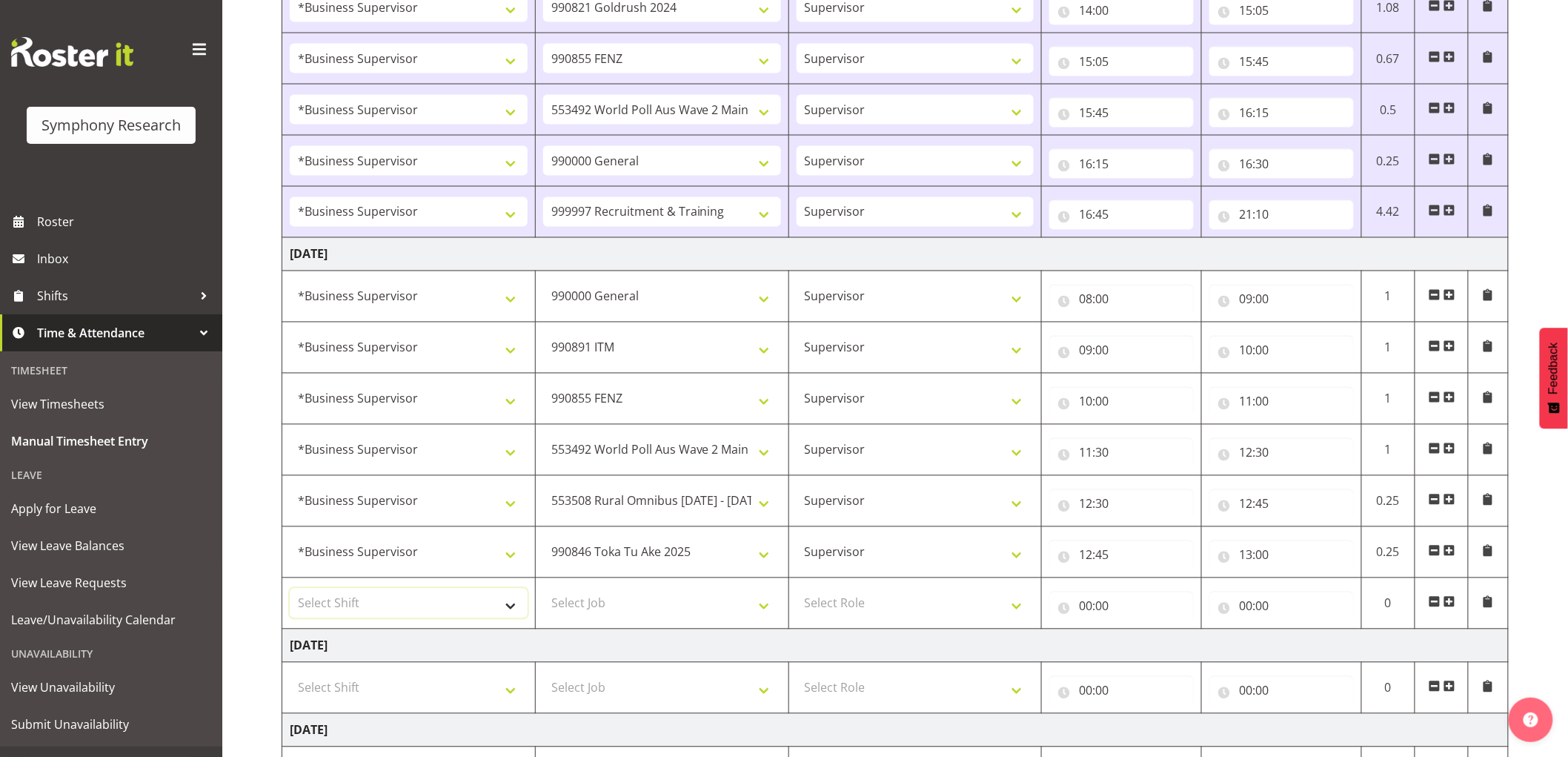
click at [434, 606] on select "Select Shift !!Weekend Residential (Roster IT Shift Label) *Business 9/10am ~ 4…" at bounding box center [409, 603] width 238 height 29
select select "1607"
click at [290, 591] on select "Select Shift !!Weekend Residential (Roster IT Shift Label) *Business 9/10am ~ 4…" at bounding box center [409, 603] width 238 height 29
click at [647, 606] on select "Select Job 550060 IF Admin 553492 World Poll Aus Wave 2 Main 2025 553493 World …" at bounding box center [662, 603] width 238 height 29
click at [769, 635] on td "[DATE]" at bounding box center [895, 646] width 1227 height 34
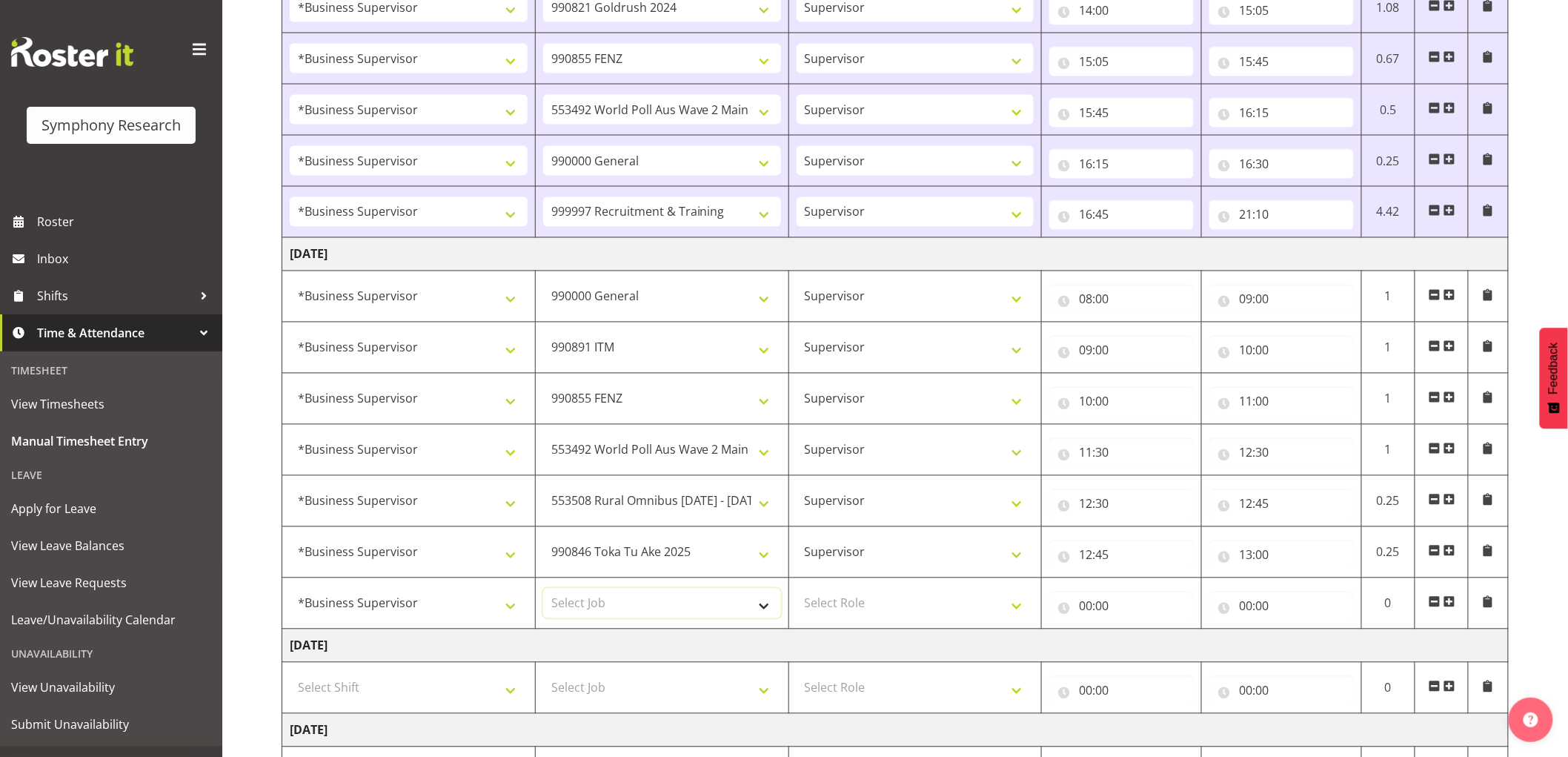
click at [712, 602] on select "Select Job 550060 IF Admin 553492 World Poll Aus Wave 2 Main 2025 553493 World …" at bounding box center [662, 603] width 238 height 29
select select "10242"
click at [543, 591] on select "Select Job 550060 IF Admin 553492 World Poll Aus Wave 2 Main 2025 553493 World …" at bounding box center [662, 603] width 238 height 29
click at [916, 583] on td "Select Role Supervisor Interviewing Briefing" at bounding box center [915, 604] width 254 height 51
click at [916, 598] on select "Select Role Supervisor Interviewing Briefing" at bounding box center [915, 603] width 238 height 29
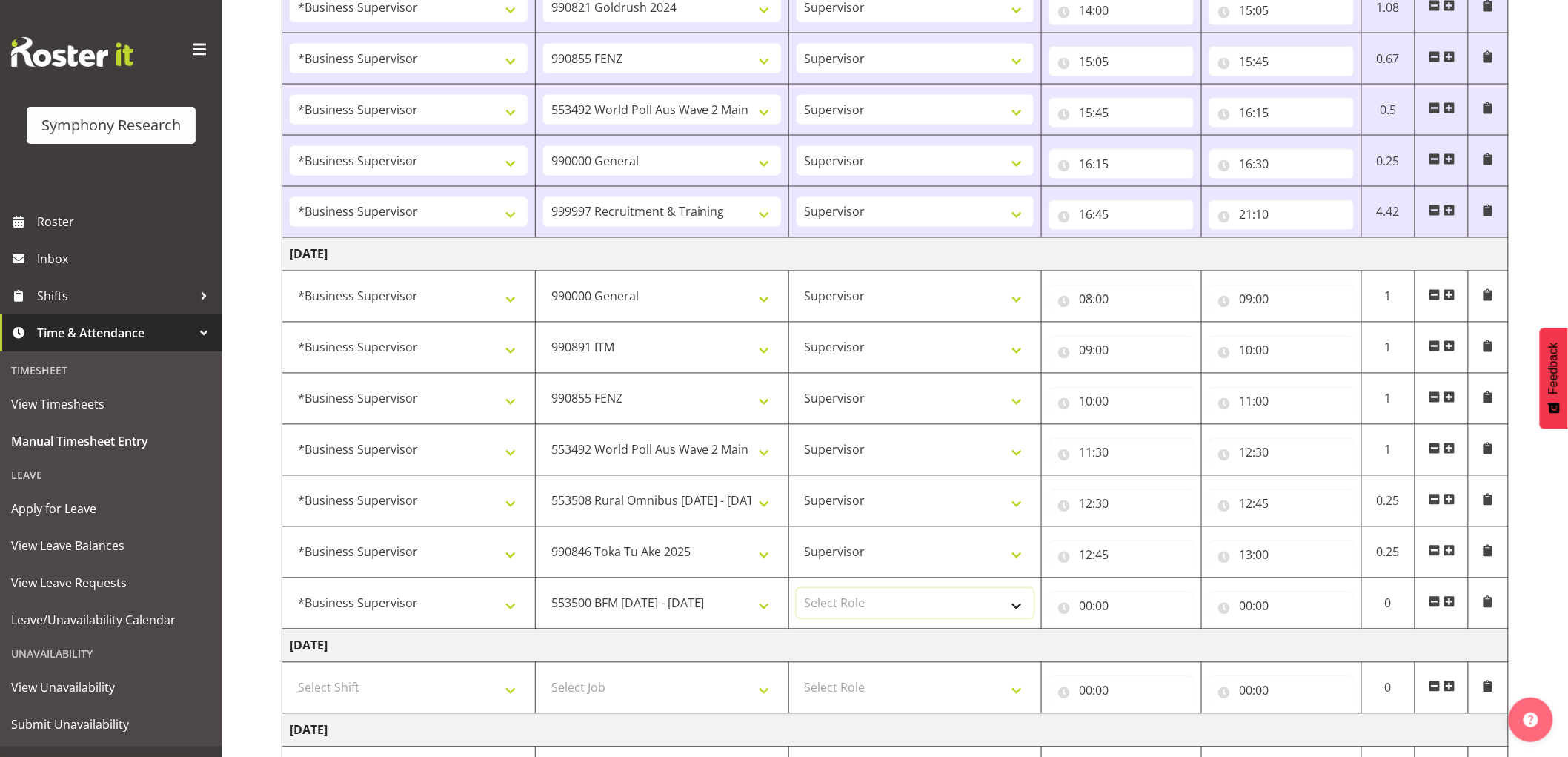
select select "45"
click at [796, 591] on select "Select Role Supervisor Interviewing Briefing" at bounding box center [915, 603] width 238 height 29
click at [1114, 602] on input "00:00" at bounding box center [1121, 606] width 145 height 29
drag, startPoint x: 1150, startPoint y: 650, endPoint x: 1051, endPoint y: 664, distance: 100.0
click at [1151, 646] on select "00 01 02 03 04 05 06 07 08 09 10 11 12 13 14 15 16 17 18 19 20 21 22 23" at bounding box center [1150, 644] width 34 height 29
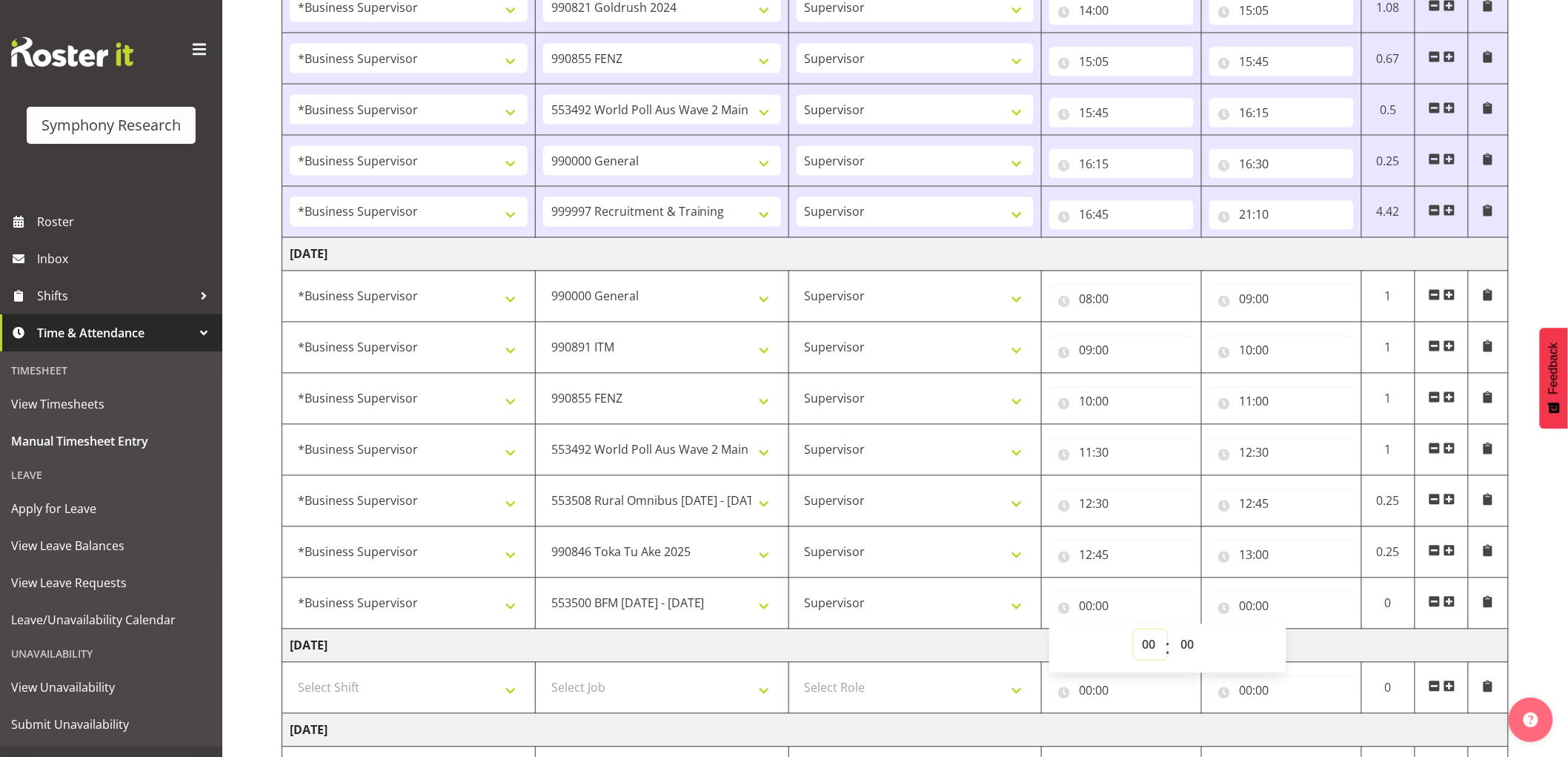
select select "13"
click at [1133, 633] on select "00 01 02 03 04 05 06 07 08 09 10 11 12 13 14 15 16 17 18 19 20 21 22 23" at bounding box center [1150, 644] width 34 height 29
type input "13:00"
click at [1248, 611] on input "00:00" at bounding box center [1282, 606] width 145 height 29
click at [1319, 642] on select "00 01 02 03 04 05 06 07 08 09 10 11 12 13 14 15 16 17 18 19 20 21 22 23" at bounding box center [1311, 644] width 34 height 29
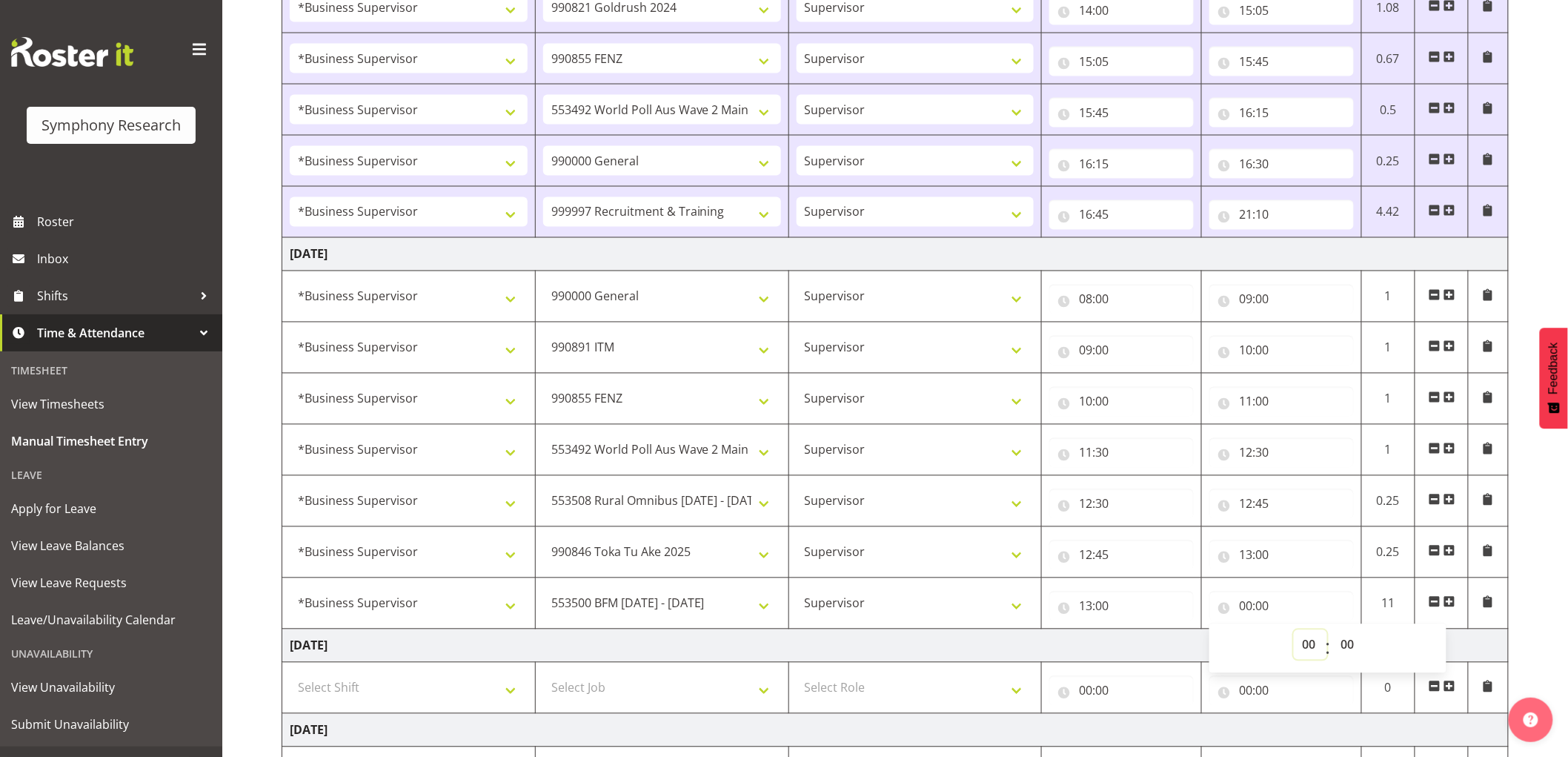
select select "18"
click at [1294, 633] on select "00 01 02 03 04 05 06 07 08 09 10 11 12 13 14 15 16 17 18 19 20 21 22 23" at bounding box center [1311, 644] width 34 height 29
type input "18:00"
drag, startPoint x: 1159, startPoint y: 653, endPoint x: 1233, endPoint y: 639, distance: 75.3
click at [1160, 653] on td "[DATE]" at bounding box center [895, 646] width 1227 height 34
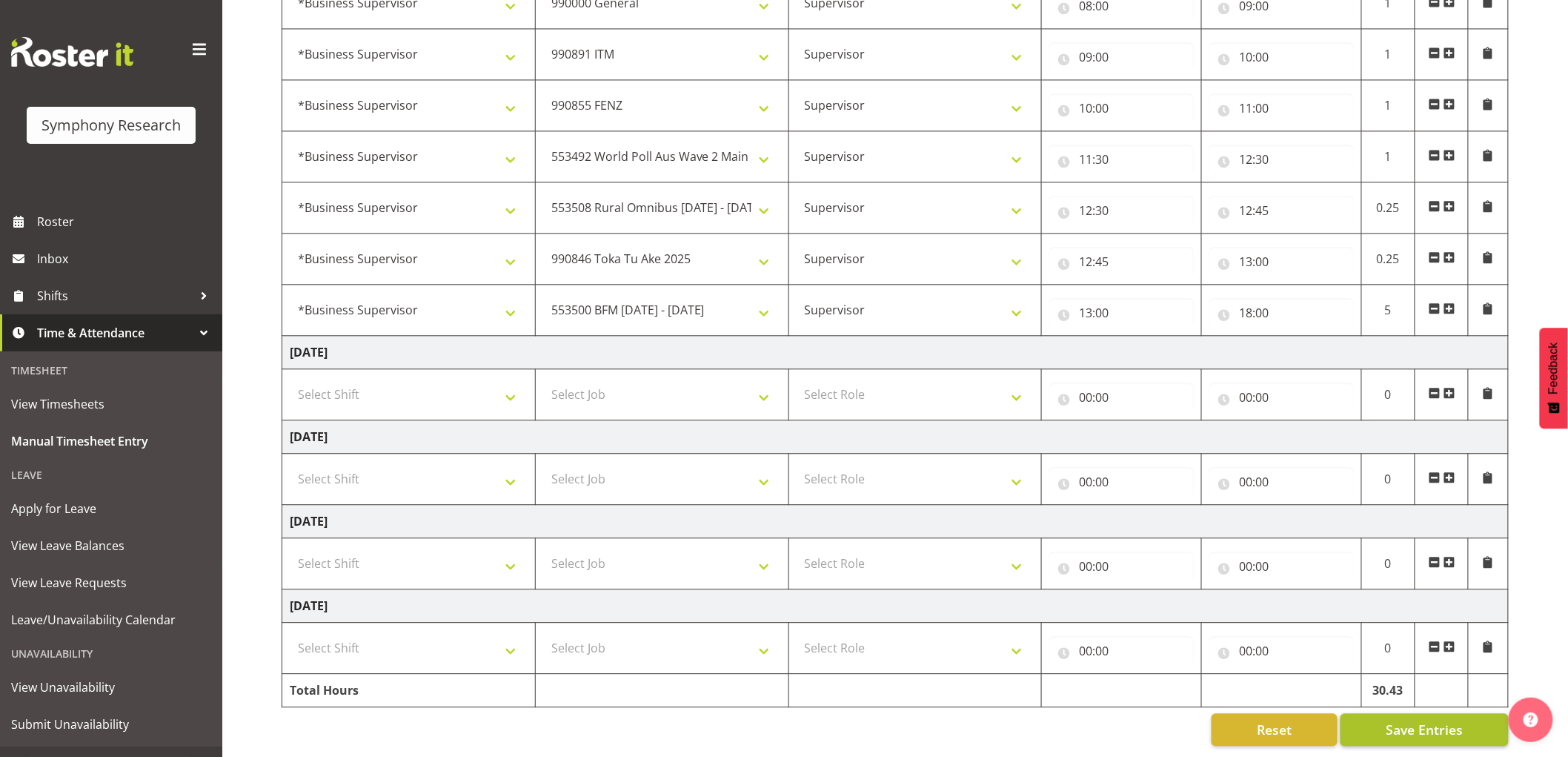
scroll to position [1298, 0]
click at [1383, 714] on button "Save Entries" at bounding box center [1424, 729] width 169 height 33
